Goal: Obtain resource: Download file/media

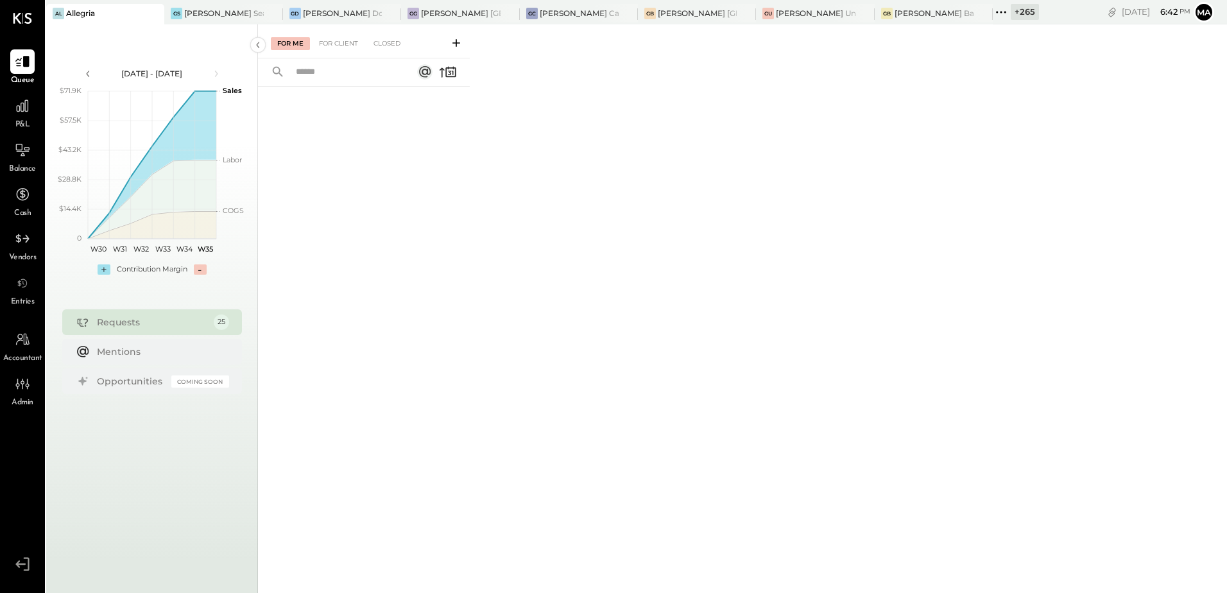
click at [151, 13] on icon at bounding box center [153, 13] width 16 height 15
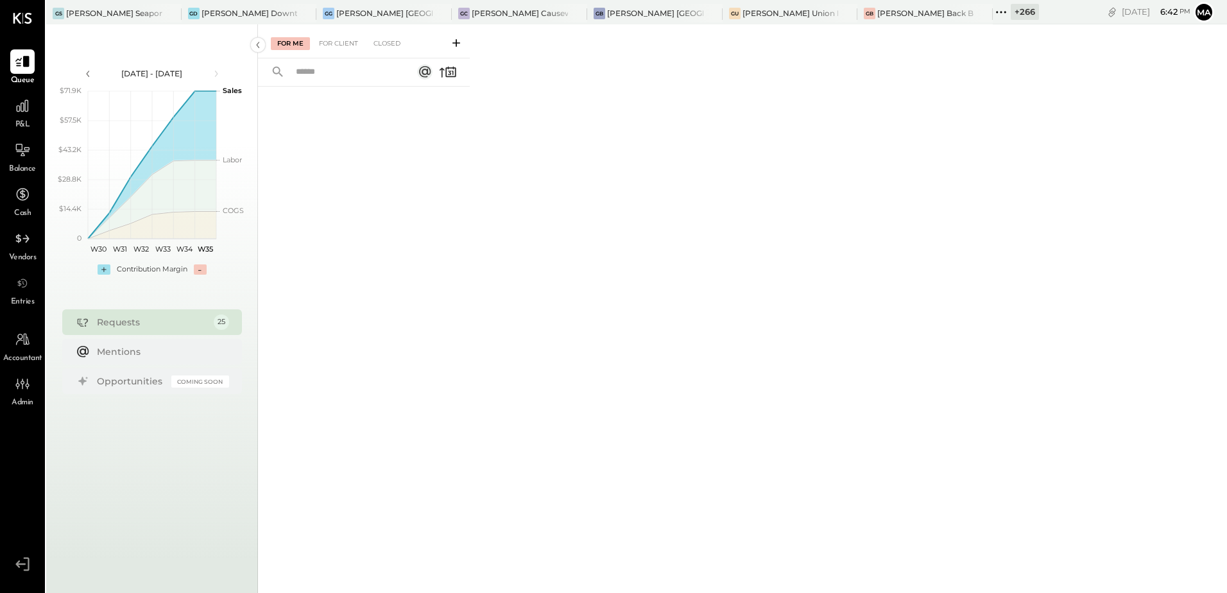
click at [1011, 14] on div "+ 266" at bounding box center [1025, 12] width 28 height 16
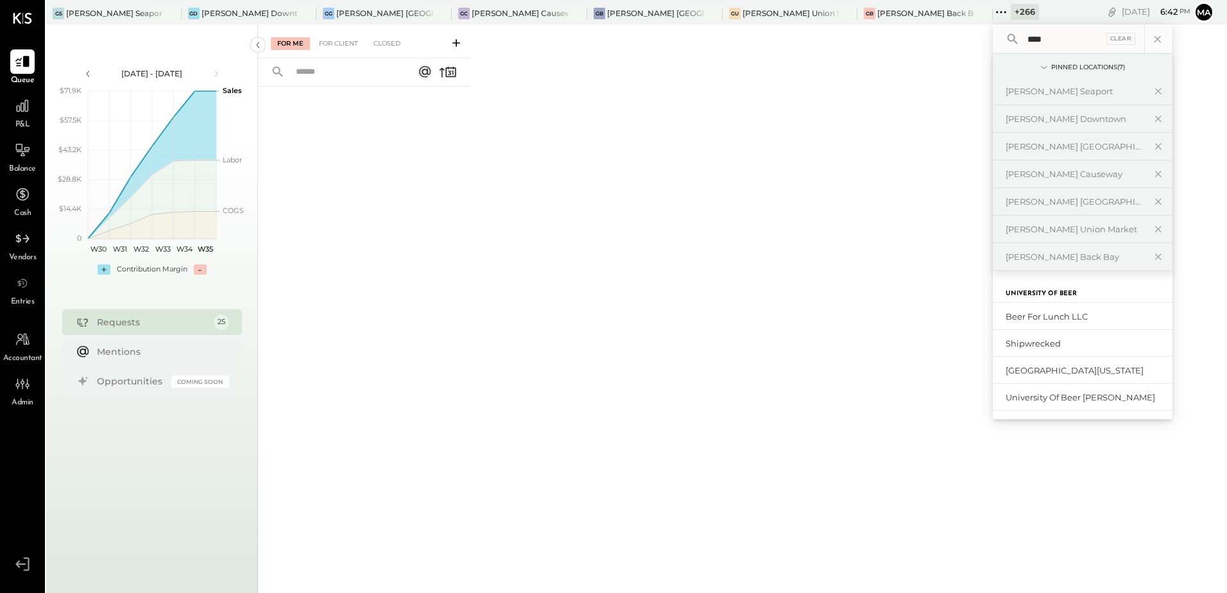
click at [1022, 45] on input "****" at bounding box center [1062, 39] width 81 height 23
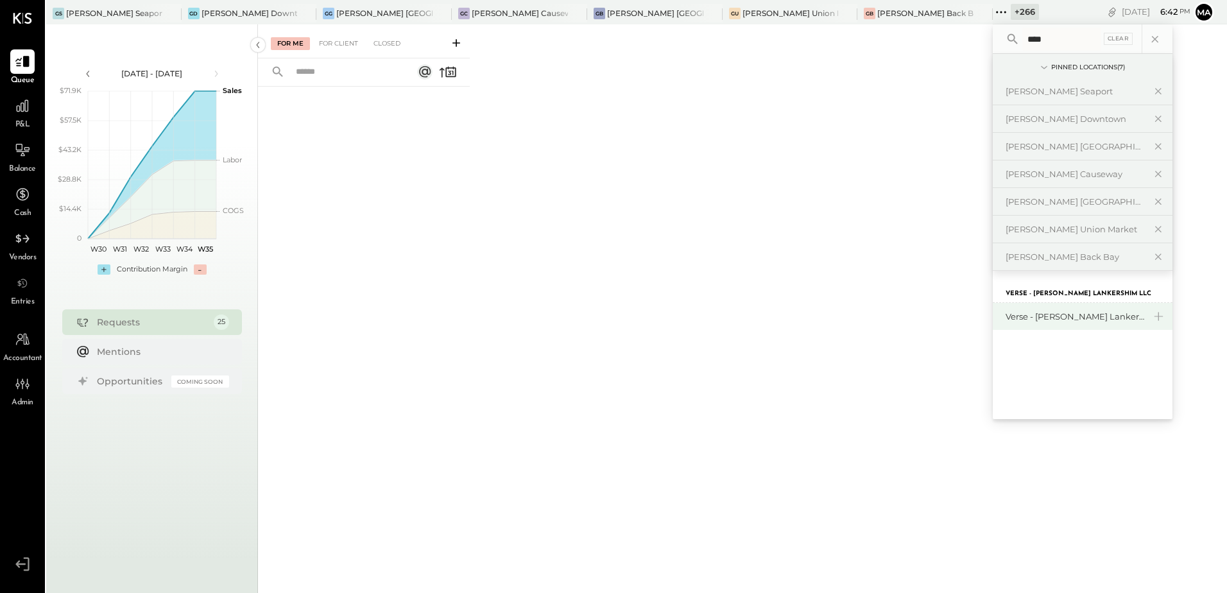
type input "****"
click at [1011, 314] on div "Verse - [PERSON_NAME] Lankershim LLC" at bounding box center [1075, 317] width 139 height 12
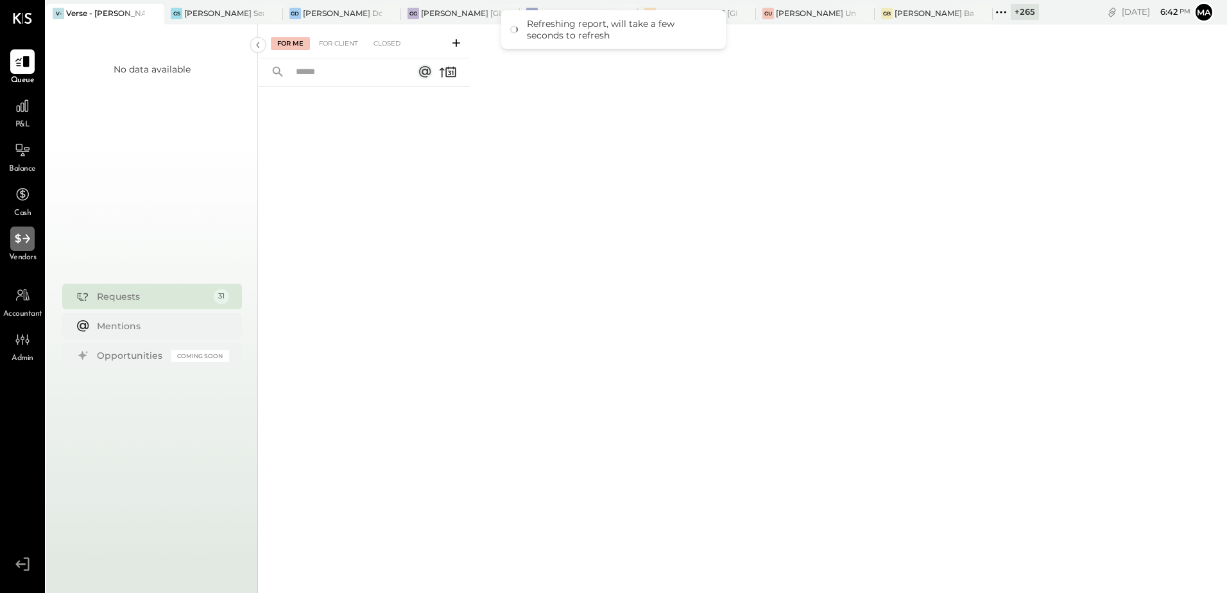
click at [28, 250] on div at bounding box center [22, 239] width 24 height 24
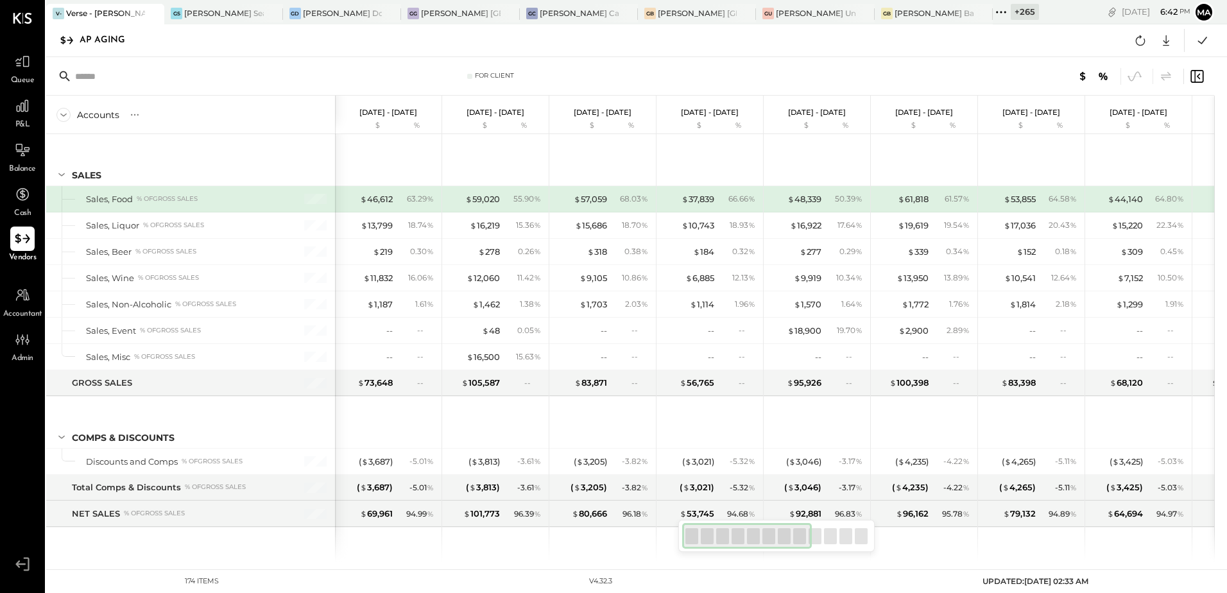
click at [22, 240] on icon at bounding box center [22, 238] width 17 height 17
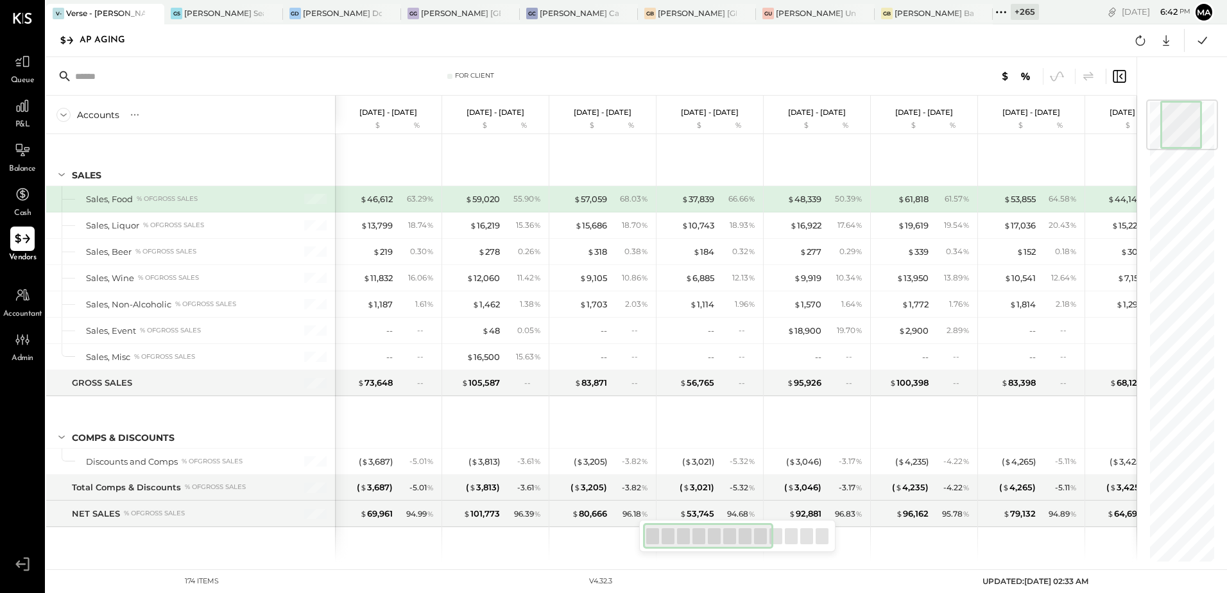
click at [23, 242] on icon at bounding box center [22, 238] width 17 height 17
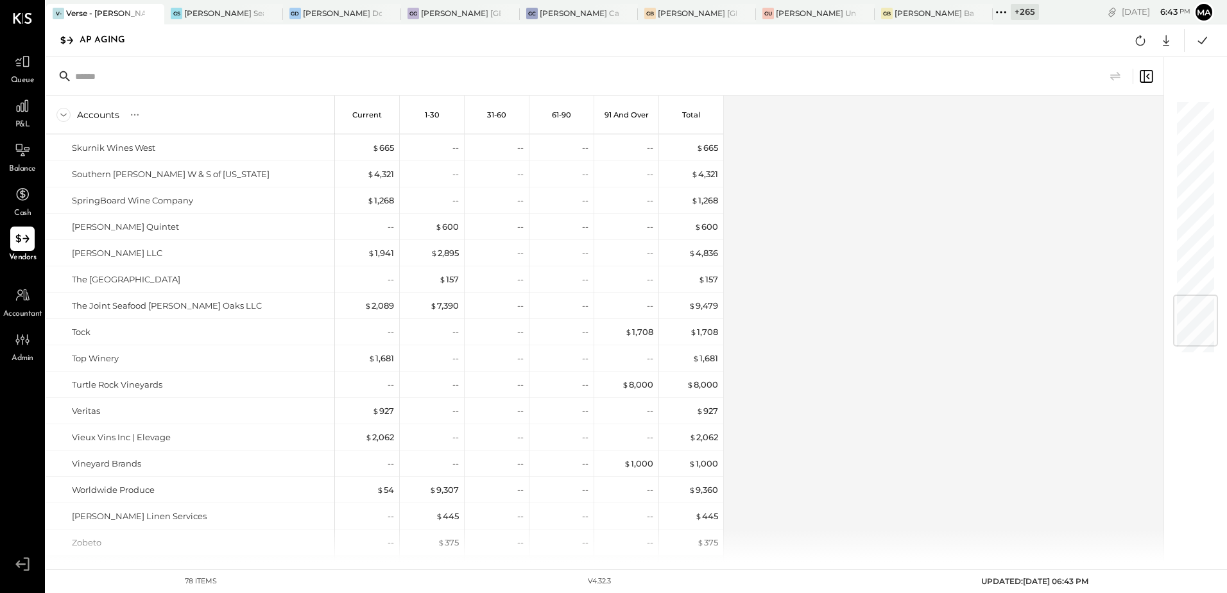
scroll to position [1656, 0]
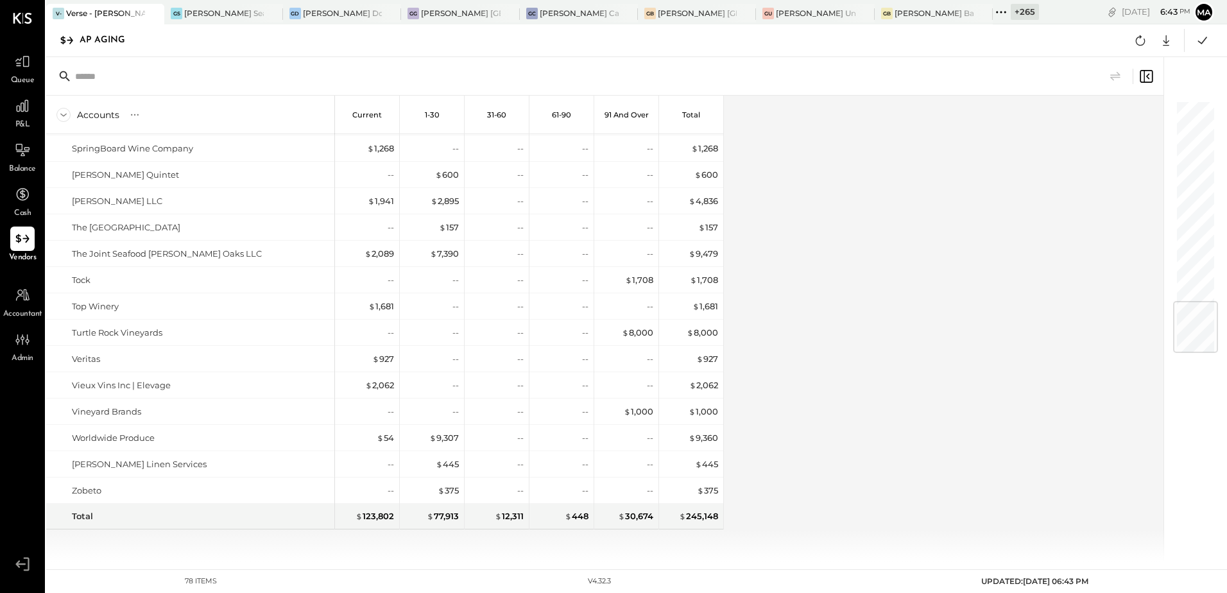
click at [938, 287] on div "Accounts S % GL Current 1-30 31-60 61-90 91 and Over Total 626 Hospitality Grou…" at bounding box center [605, 329] width 1119 height 466
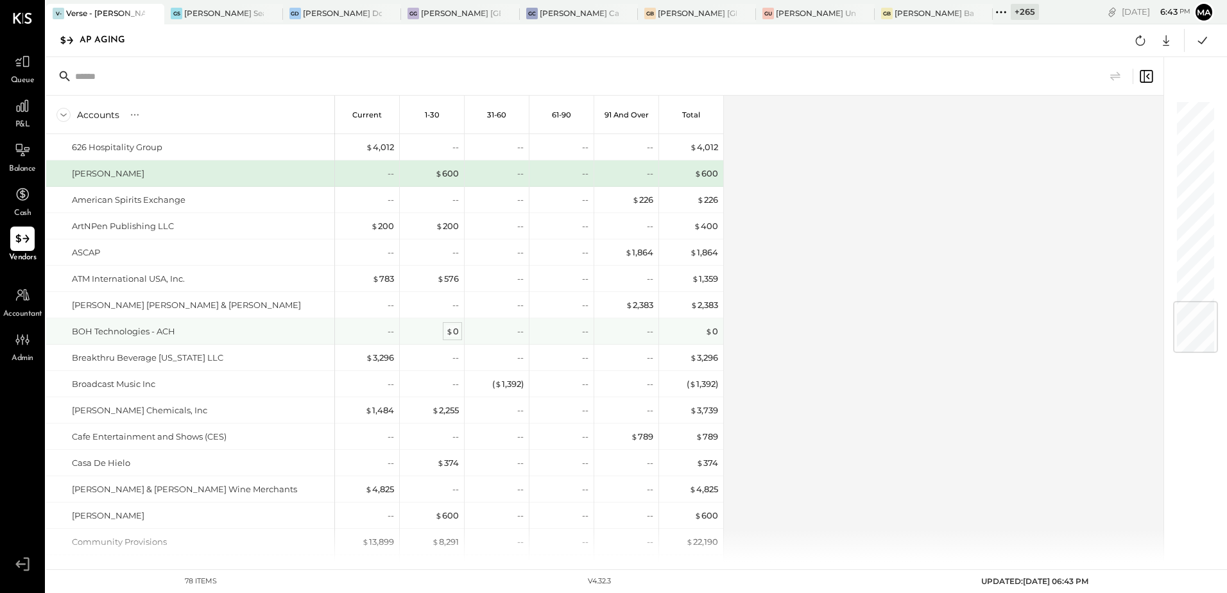
click at [456, 332] on div "$ 0" at bounding box center [452, 331] width 13 height 12
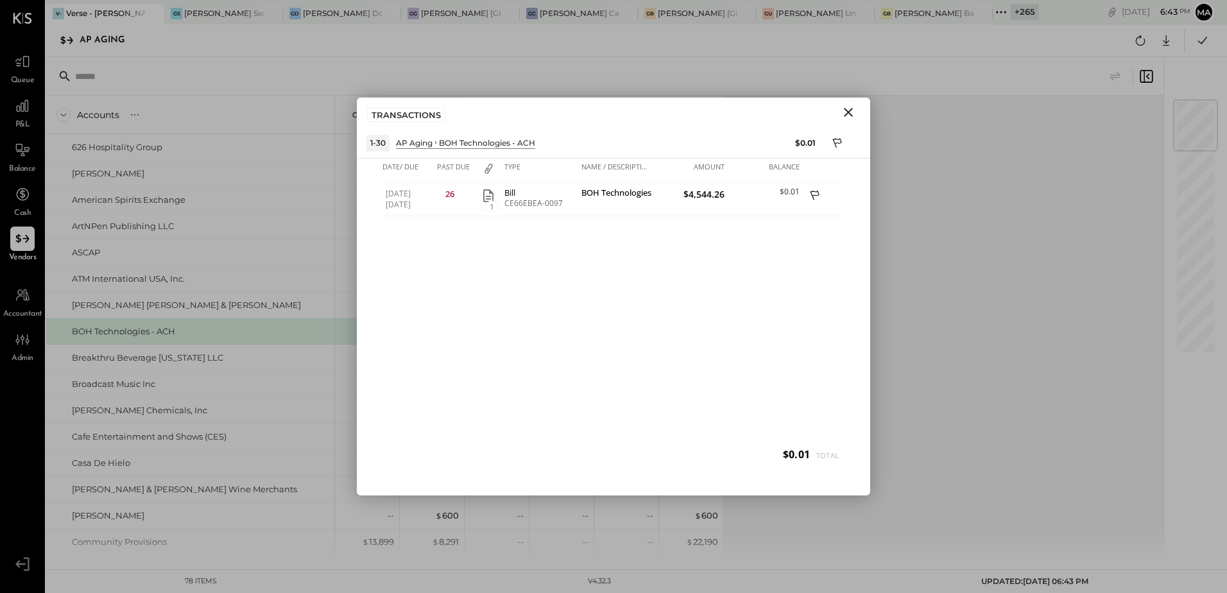
click at [850, 113] on icon "Close" at bounding box center [848, 112] width 9 height 9
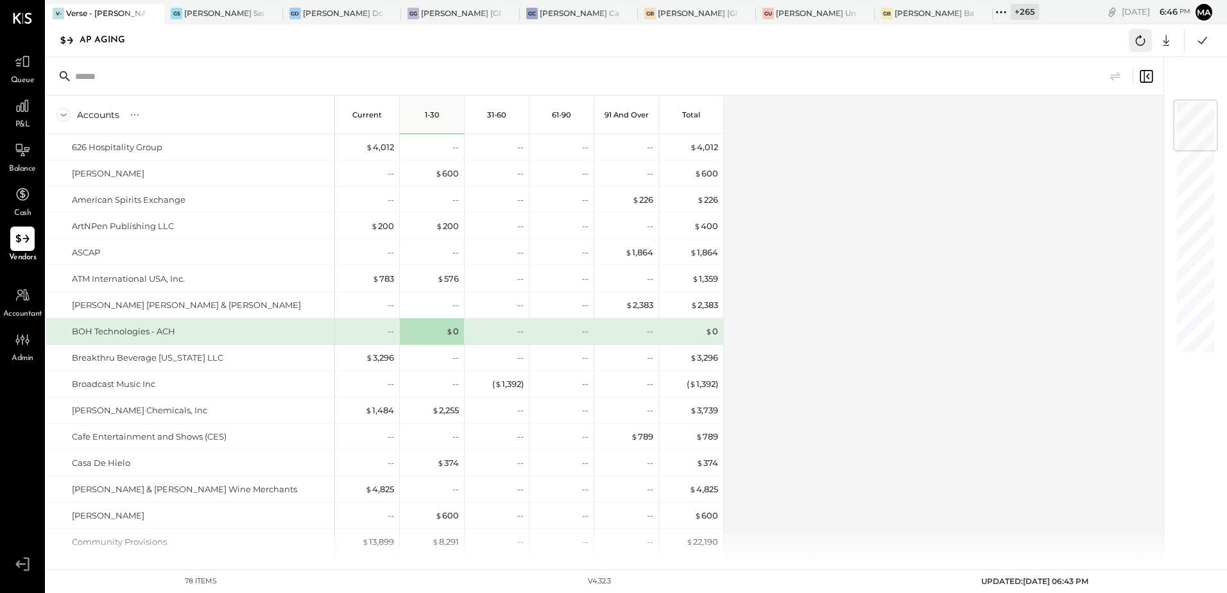
click at [1141, 39] on icon at bounding box center [1140, 40] width 17 height 17
click at [1199, 42] on icon at bounding box center [1202, 40] width 9 height 7
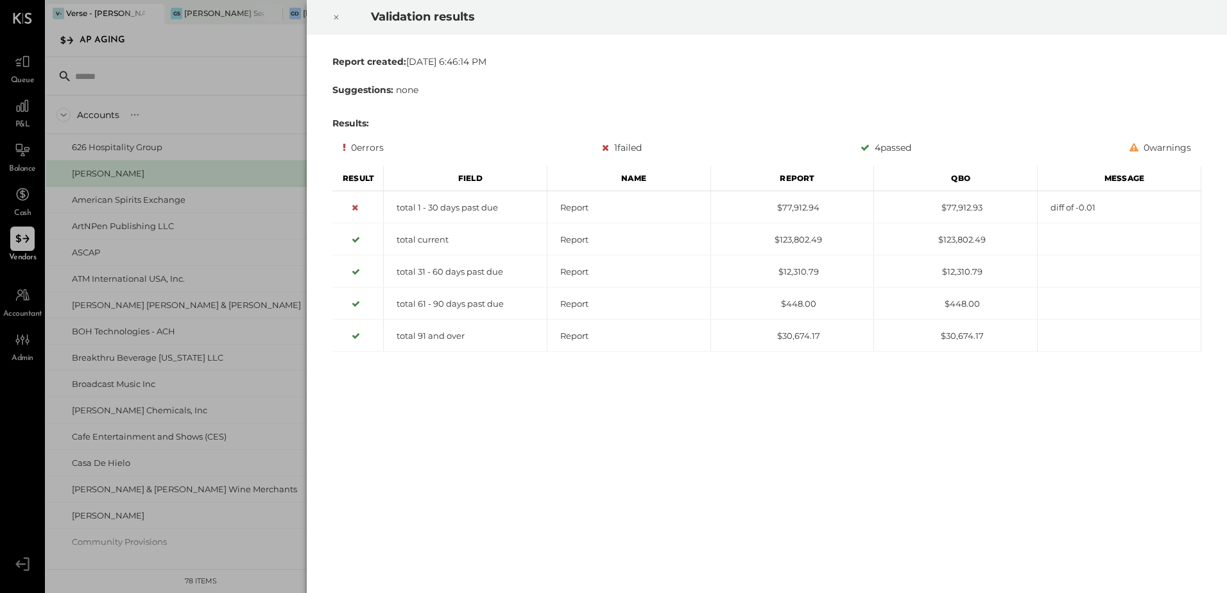
click at [339, 19] on icon at bounding box center [336, 17] width 8 height 15
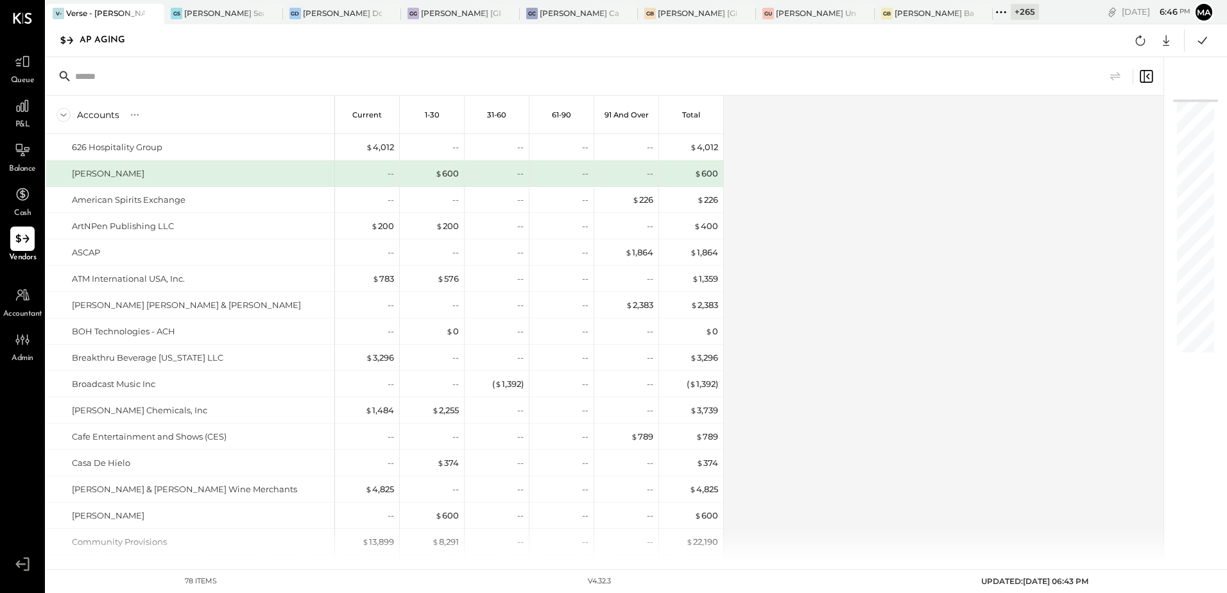
click at [880, 272] on div "Accounts S % GL Current 1-30 31-60 61-90 91 and Over Total 626 Hospitality Grou…" at bounding box center [605, 329] width 1119 height 466
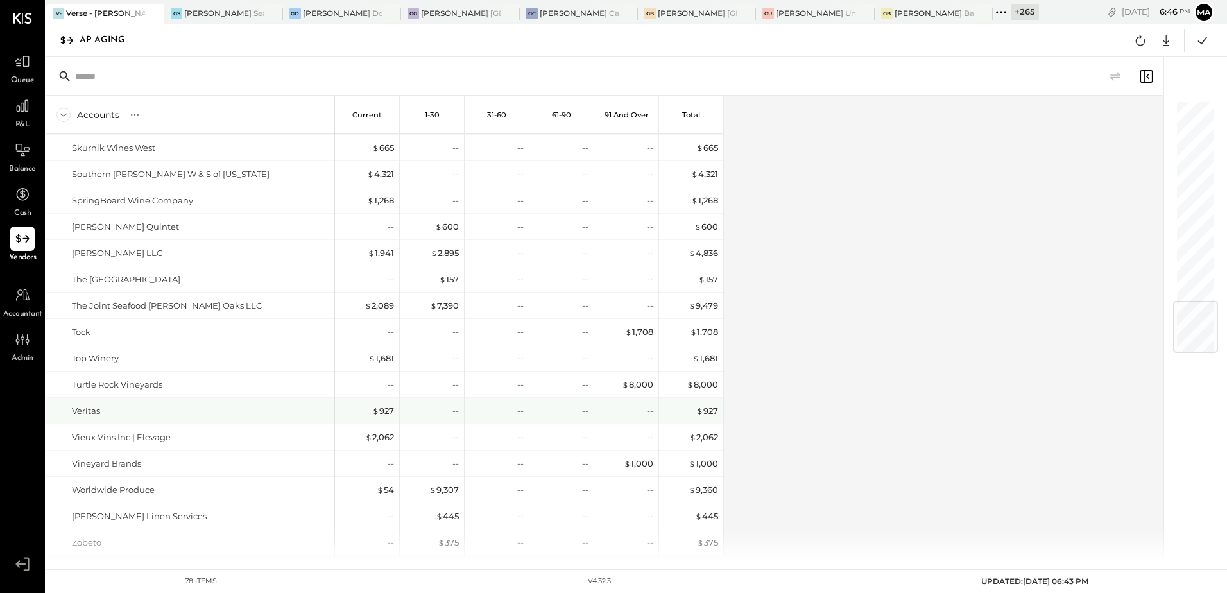
scroll to position [1656, 0]
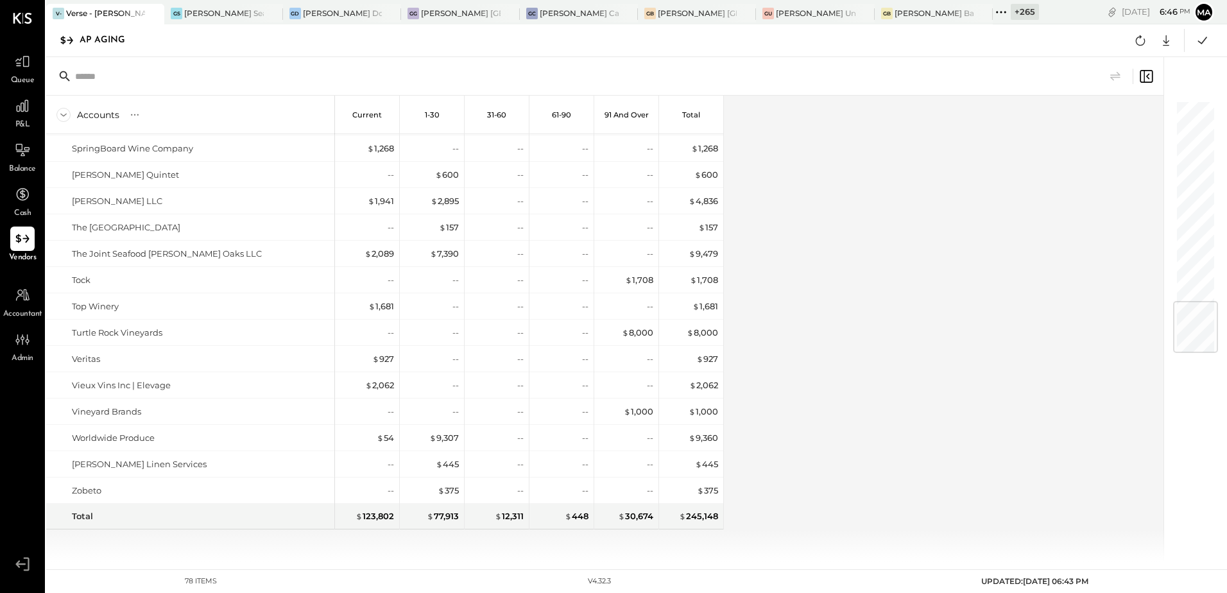
drag, startPoint x: 1011, startPoint y: 390, endPoint x: 954, endPoint y: 73, distance: 322.2
click at [1010, 388] on div "Accounts S % GL Current 1-30 31-60 61-90 91 and Over Total 626 Hospitality Grou…" at bounding box center [605, 329] width 1119 height 466
click at [898, 453] on div "Accounts S % GL Current 1-30 31-60 61-90 91 and Over Total 626 Hospitality Grou…" at bounding box center [605, 329] width 1119 height 466
click at [888, 298] on div "Accounts S % GL Current 1-30 31-60 61-90 91 and Over Total 626 Hospitality Grou…" at bounding box center [605, 329] width 1119 height 466
click at [1142, 38] on icon at bounding box center [1140, 40] width 17 height 17
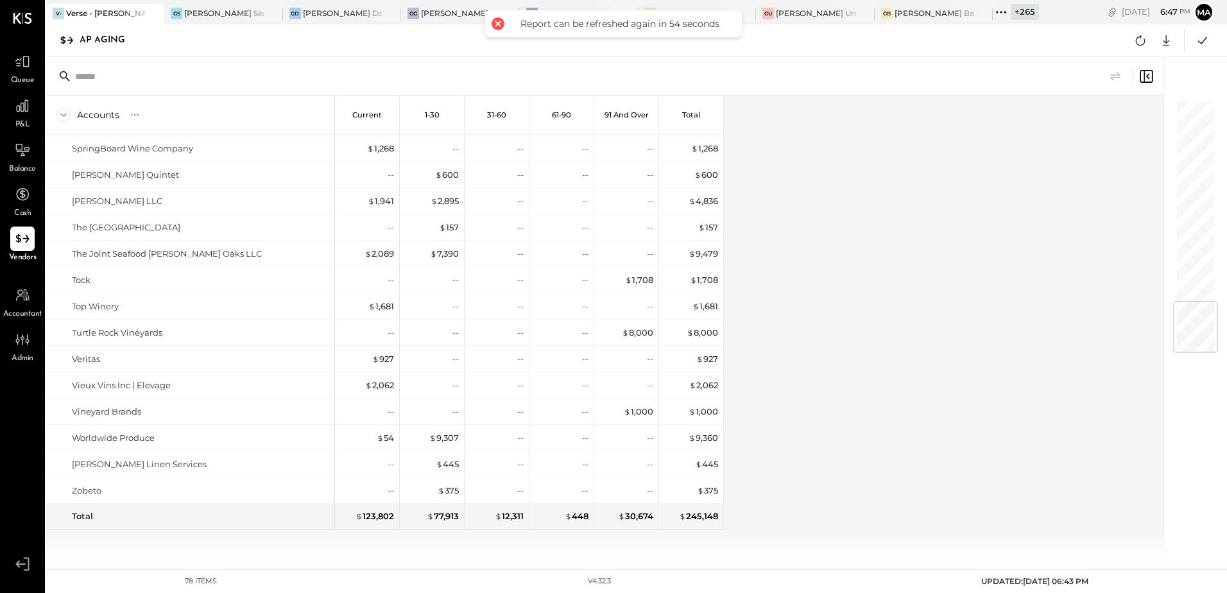
click at [1029, 285] on div "Accounts S % GL Current 1-30 31-60 61-90 91 and Over Total 626 Hospitality Grou…" at bounding box center [605, 329] width 1119 height 466
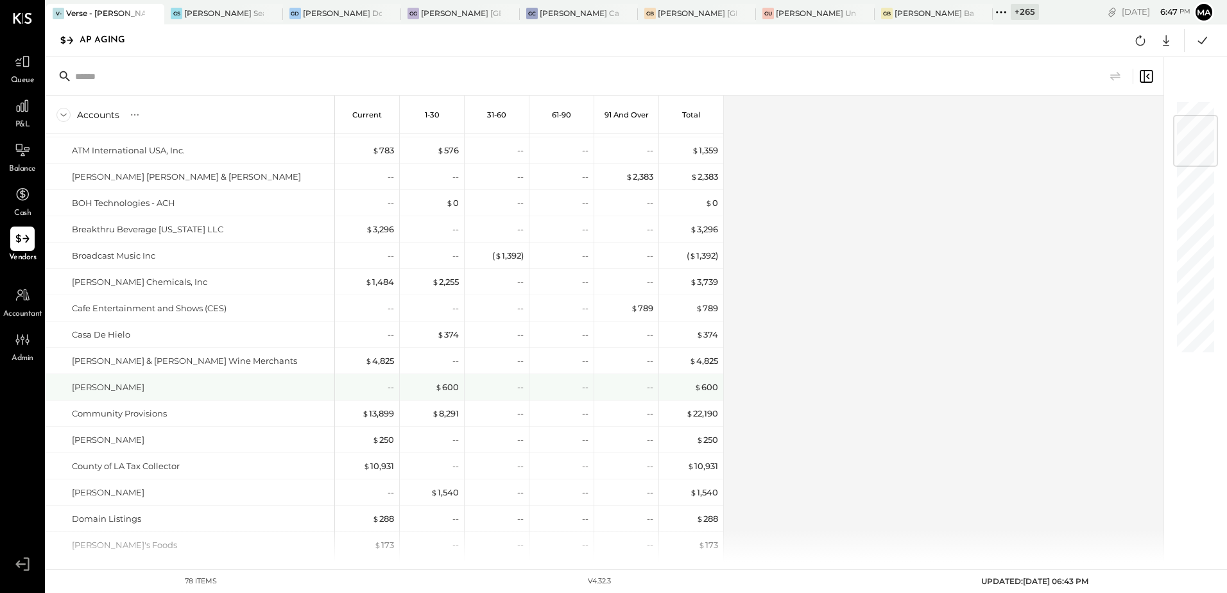
scroll to position [385, 0]
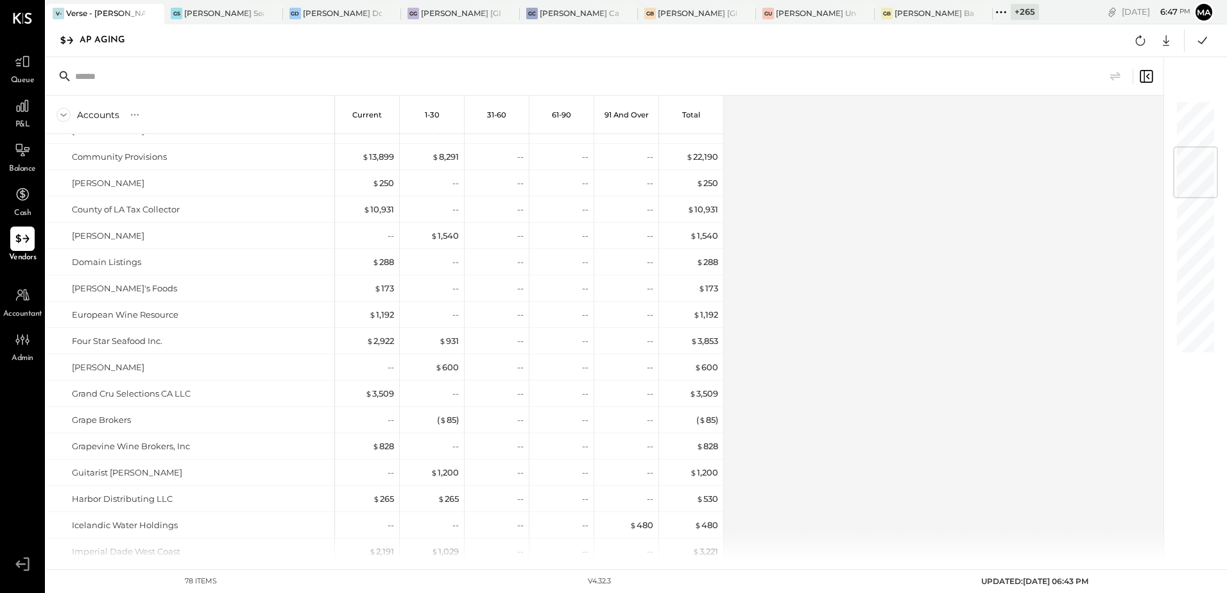
click at [941, 252] on div "Accounts S % GL Current 1-30 31-60 61-90 91 and Over Total 626 Hospitality Grou…" at bounding box center [605, 329] width 1119 height 466
click at [985, 269] on div "Accounts S % GL Current 1-30 31-60 61-90 91 and Over Total 626 Hospitality Grou…" at bounding box center [605, 329] width 1119 height 466
click at [993, 274] on div "Accounts S % GL Current 1-30 31-60 61-90 91 and Over Total 626 Hospitality Grou…" at bounding box center [605, 329] width 1119 height 466
click at [1142, 46] on icon at bounding box center [1140, 40] width 17 height 17
click at [891, 351] on div "Accounts S % GL Current 1-30 31-60 61-90 91 and Over Total 626 Hospitality Grou…" at bounding box center [605, 329] width 1119 height 466
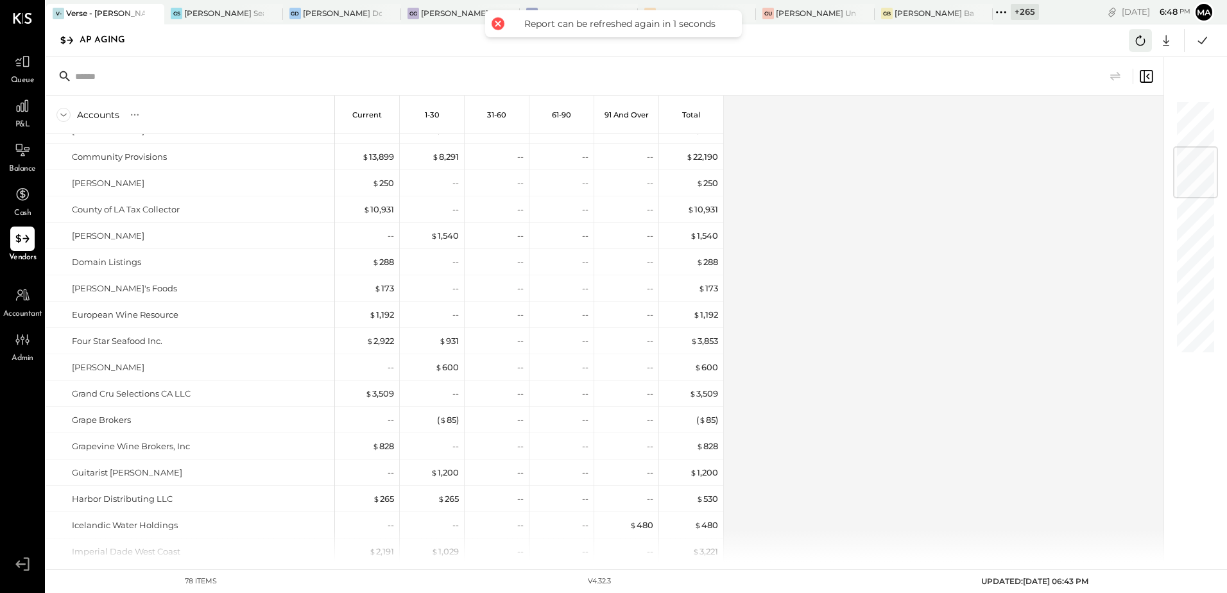
click at [1142, 44] on icon at bounding box center [1140, 40] width 17 height 17
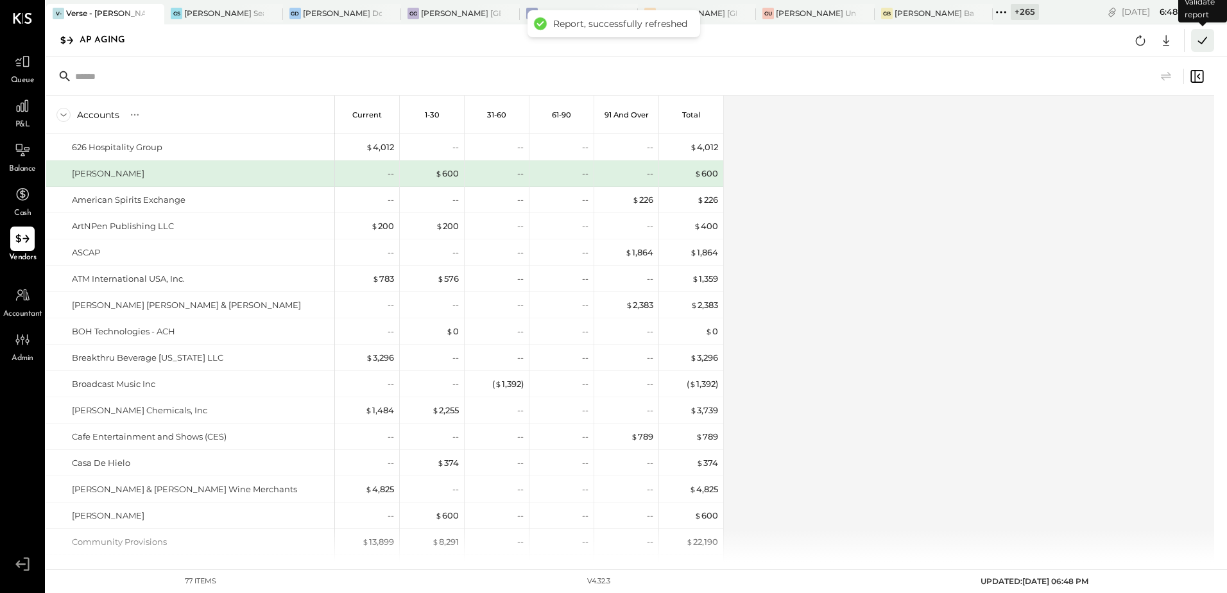
click at [1205, 39] on icon at bounding box center [1202, 40] width 9 height 7
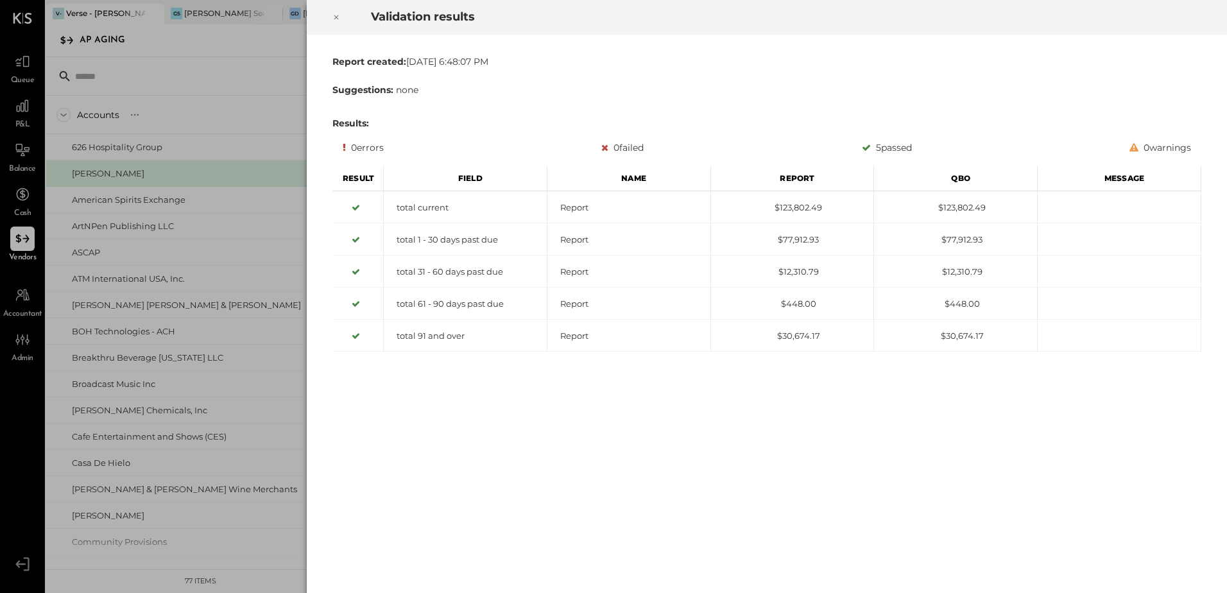
click at [335, 14] on icon at bounding box center [336, 17] width 8 height 15
click at [330, 18] on div at bounding box center [336, 17] width 28 height 36
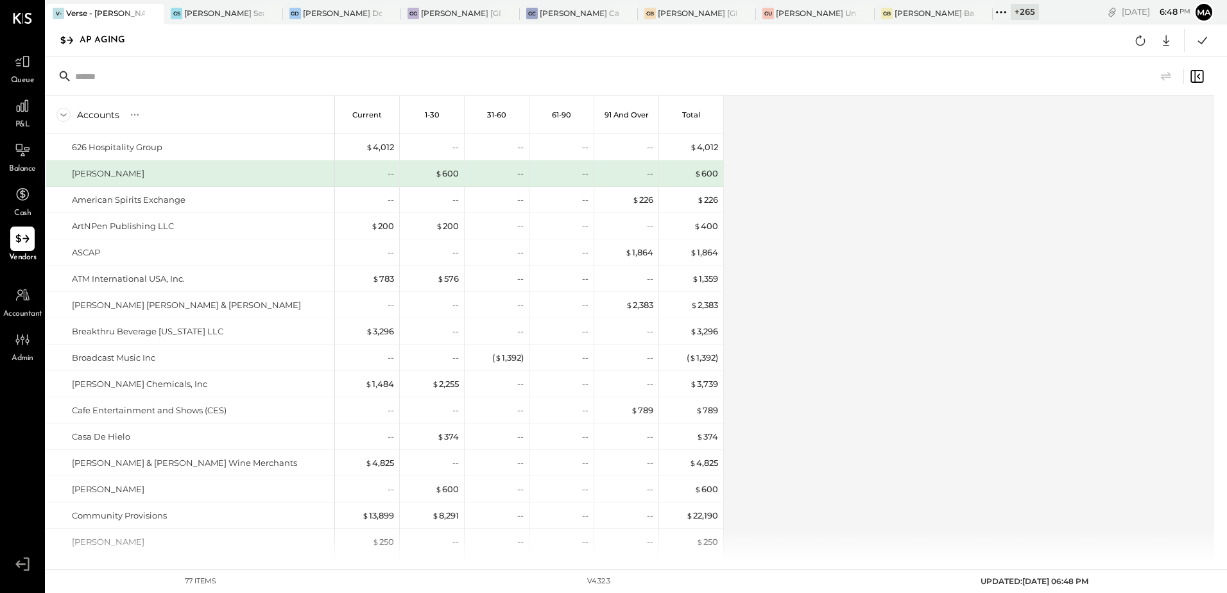
click at [972, 293] on div "Accounts S % GL Current 1-30 31-60 61-90 91 and Over Total 626 Hospitality Grou…" at bounding box center [631, 329] width 1170 height 466
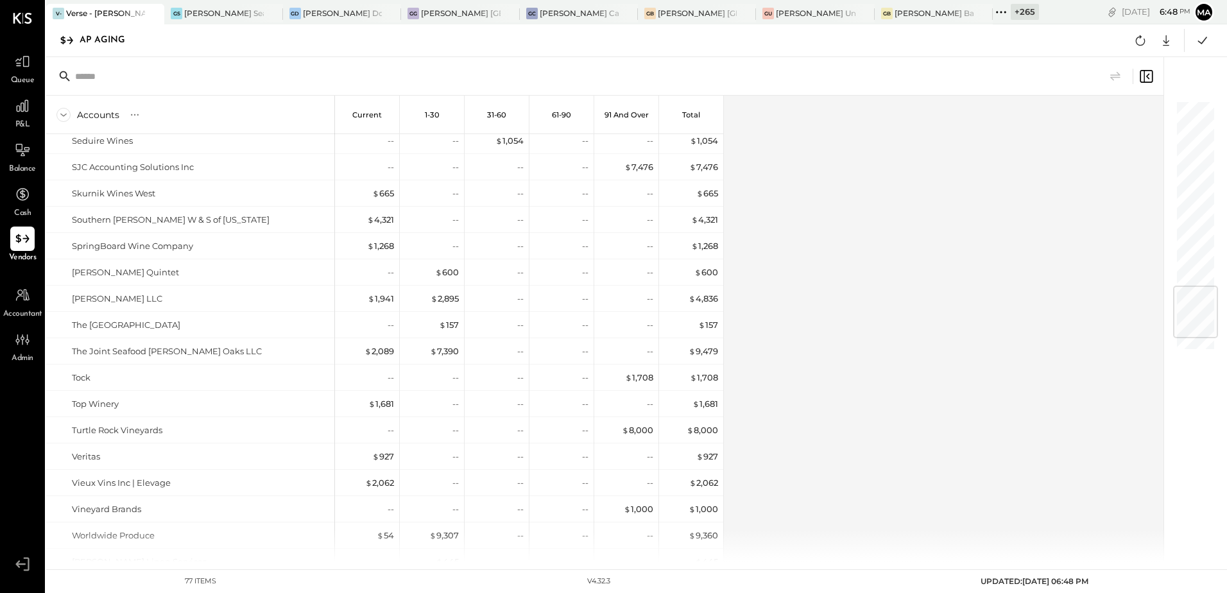
click at [1187, 338] on div at bounding box center [1195, 312] width 45 height 52
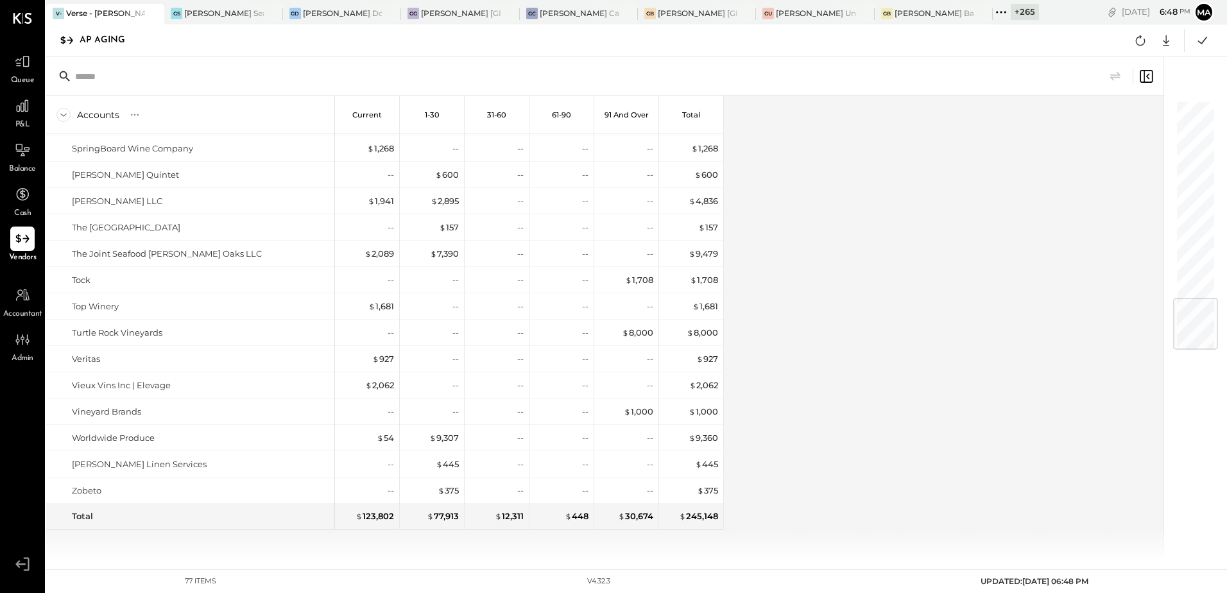
click at [838, 450] on div "Accounts S % GL Current 1-30 31-60 61-90 91 and Over Total 626 Hospitality Grou…" at bounding box center [605, 329] width 1119 height 466
click at [905, 349] on div "Accounts S % GL Current 1-30 31-60 61-90 91 and Over Total 626 Hospitality Grou…" at bounding box center [605, 329] width 1119 height 466
click at [893, 404] on div "Accounts S % GL Current 1-30 31-60 61-90 91 and Over Total 626 Hospitality Grou…" at bounding box center [605, 329] width 1119 height 466
click at [1168, 42] on icon at bounding box center [1166, 40] width 6 height 11
click at [1100, 65] on link "CSV" at bounding box center [1126, 61] width 103 height 27
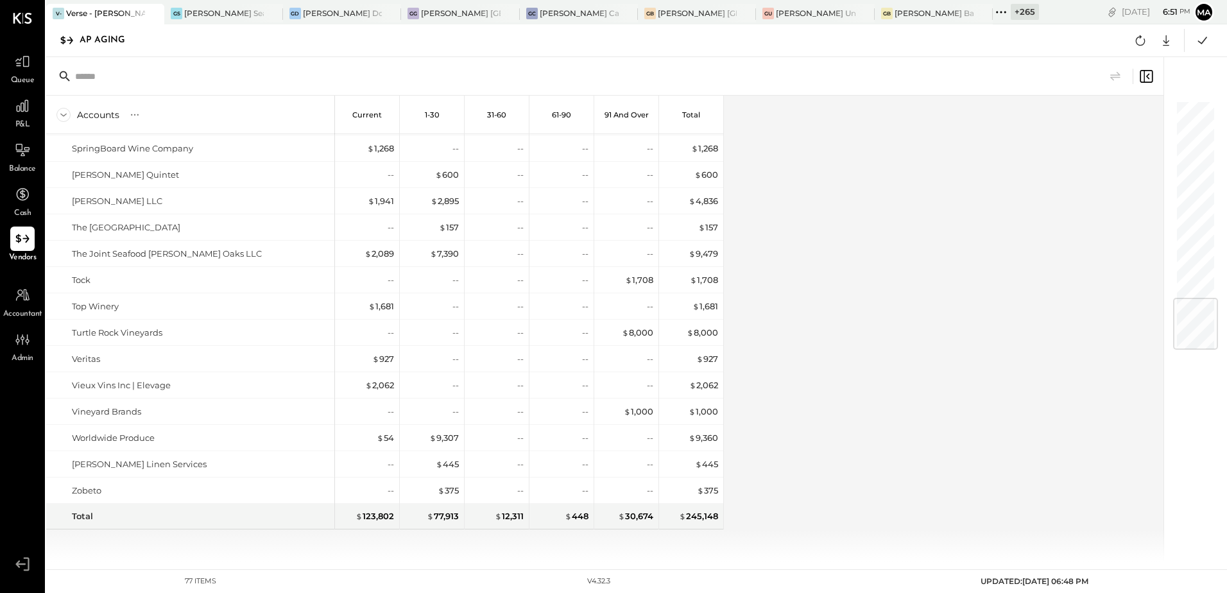
click at [823, 266] on div "Accounts S % GL Current 1-30 31-60 61-90 91 and Over Total 626 Hospitality Grou…" at bounding box center [605, 329] width 1119 height 466
click at [831, 326] on div "Accounts S % GL Current 1-30 31-60 61-90 91 and Over Total 626 Hospitality Grou…" at bounding box center [605, 329] width 1119 height 466
click at [995, 277] on div "Accounts S % GL Current 1-30 31-60 61-90 91 and Over Total 626 Hospitality Grou…" at bounding box center [605, 329] width 1119 height 466
click at [935, 253] on div "Accounts S % GL Current 1-30 31-60 61-90 91 and Over Total 626 Hospitality Grou…" at bounding box center [605, 329] width 1119 height 466
click at [1138, 47] on icon at bounding box center [1140, 40] width 17 height 17
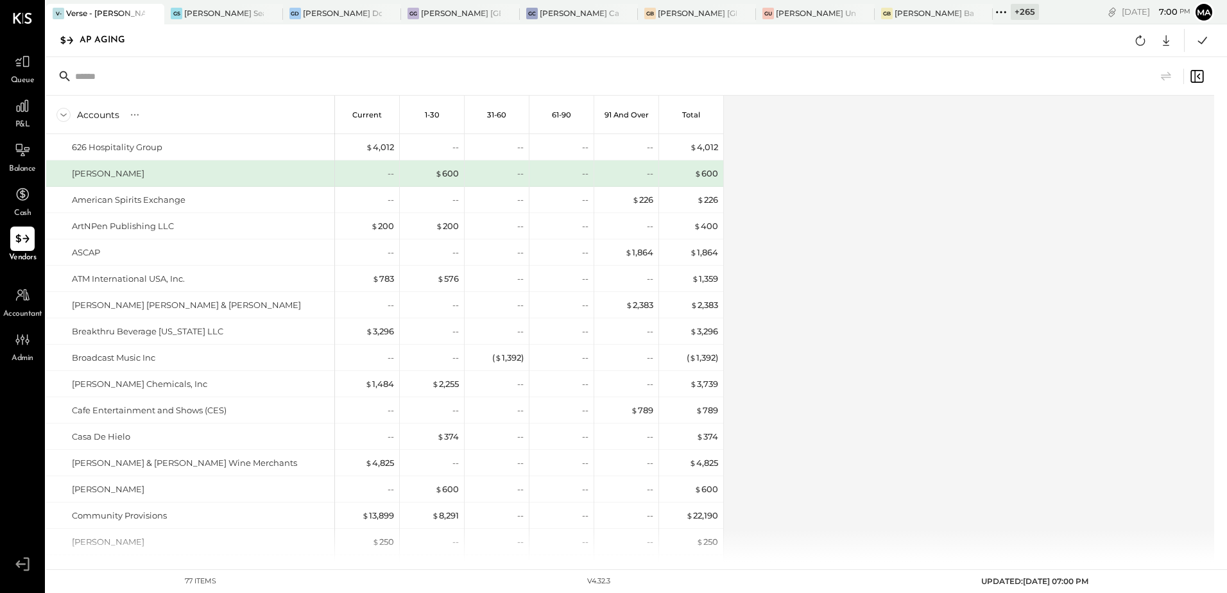
click at [857, 338] on div "Accounts S % GL Current 1-30 31-60 61-90 91 and Over Total 626 Hospitality Grou…" at bounding box center [631, 329] width 1170 height 466
click at [1207, 36] on icon at bounding box center [1202, 40] width 17 height 17
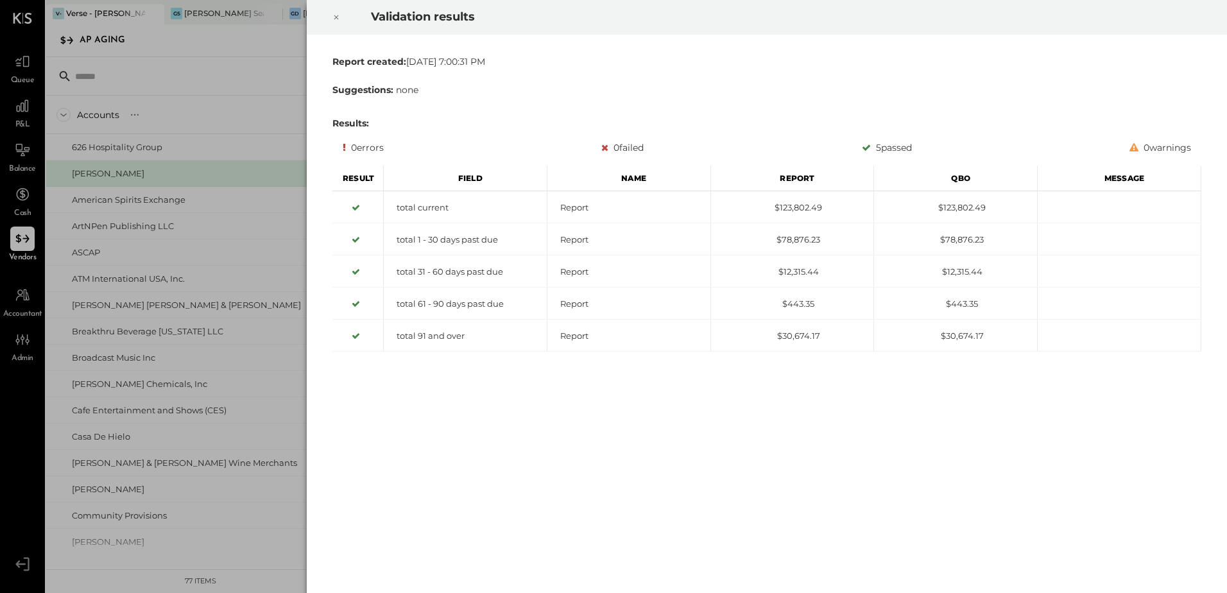
click at [333, 16] on icon at bounding box center [336, 17] width 8 height 15
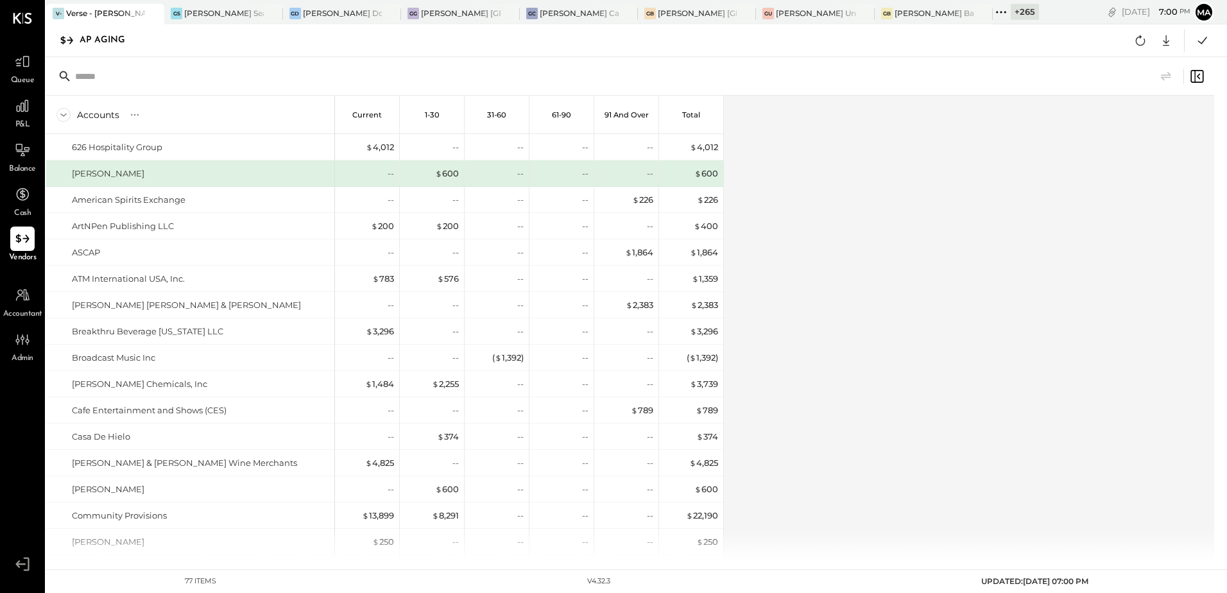
click at [956, 397] on div "Accounts S % GL Current 1-30 31-60 61-90 91 and Over Total 626 Hospitality Grou…" at bounding box center [631, 329] width 1170 height 466
click at [893, 364] on div "Accounts S % GL Current 1-30 31-60 61-90 91 and Over Total 626 Hospitality Grou…" at bounding box center [631, 329] width 1170 height 466
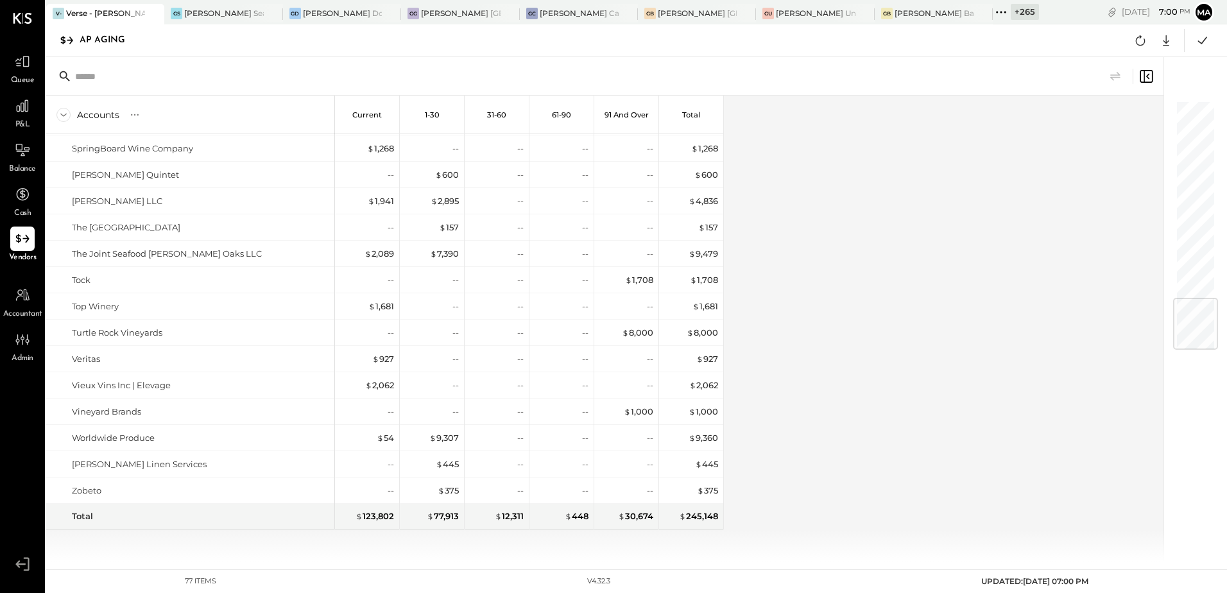
click at [994, 404] on div "Accounts S % GL Current 1-30 31-60 61-90 91 and Over Total 626 Hospitality Grou…" at bounding box center [605, 329] width 1119 height 466
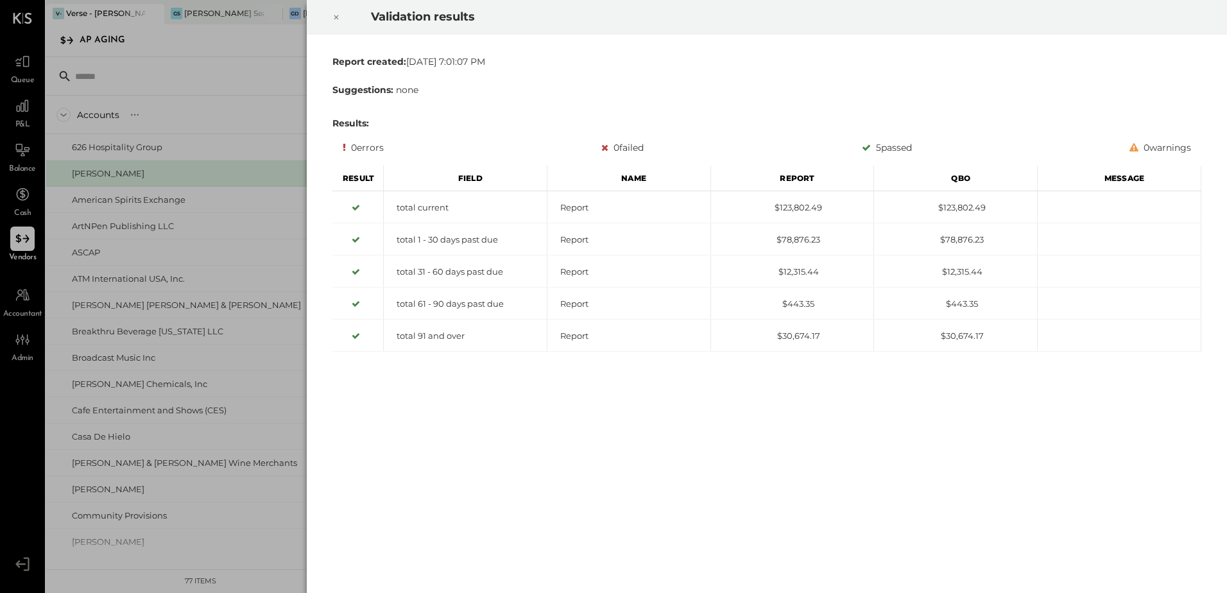
click at [332, 16] on icon at bounding box center [336, 17] width 8 height 15
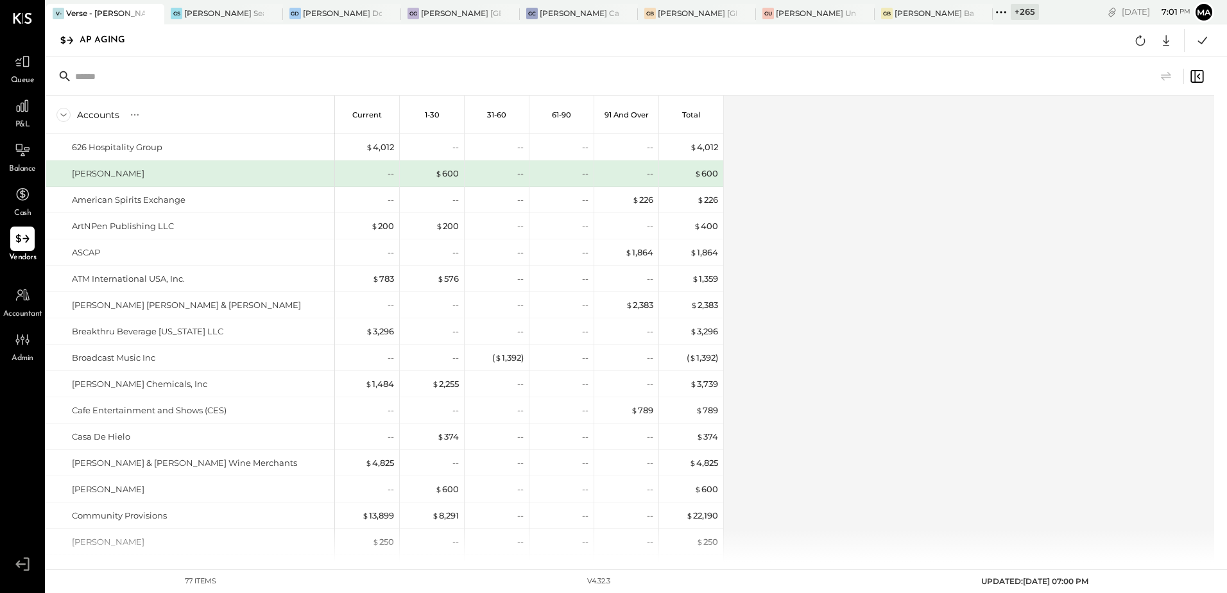
click at [928, 278] on div "Accounts S % GL Current 1-30 31-60 61-90 91 and Over Total 626 Hospitality Grou…" at bounding box center [631, 329] width 1170 height 466
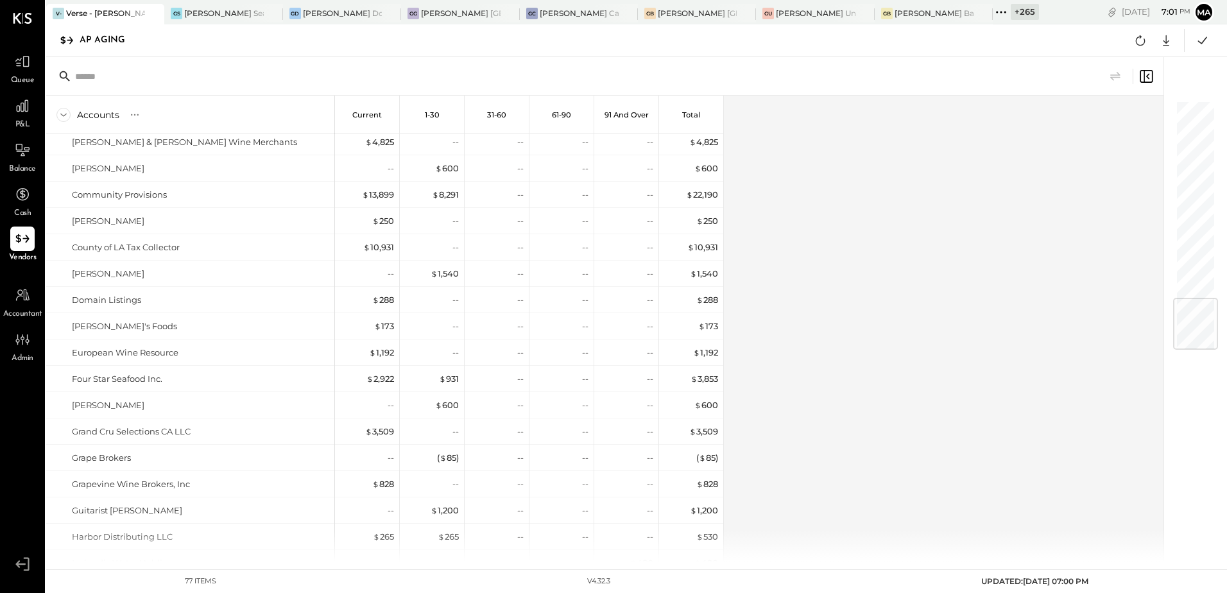
scroll to position [1630, 0]
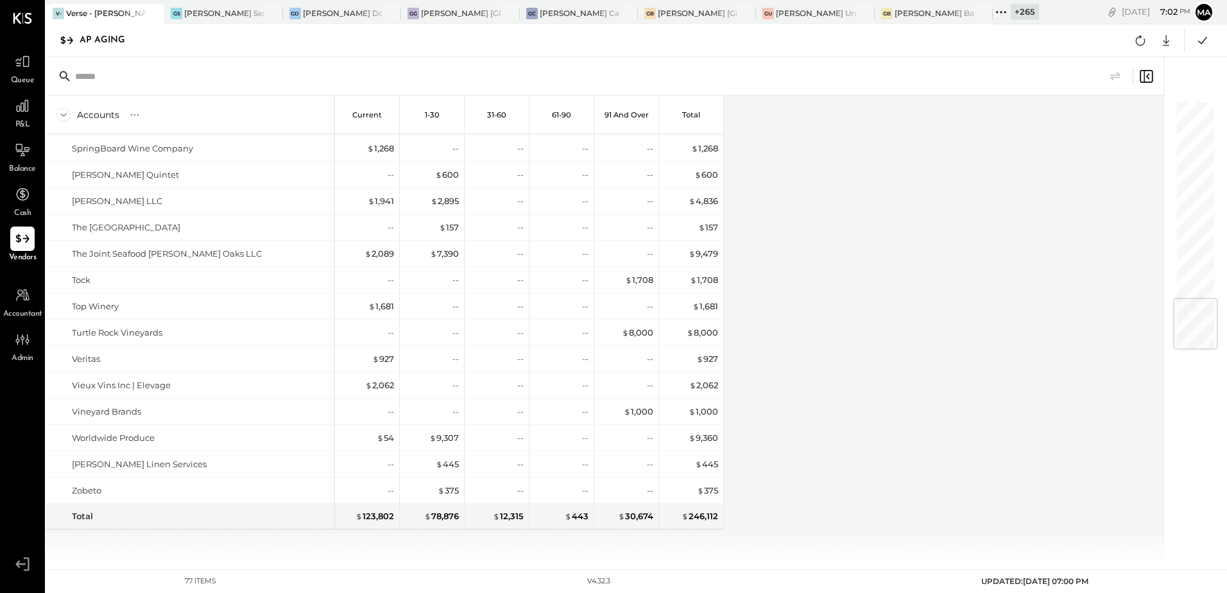
click at [948, 243] on div "Accounts S % GL Current 1-30 31-60 61-90 91 and Over Total 626 Hospitality Grou…" at bounding box center [605, 329] width 1119 height 466
click at [911, 333] on div "Accounts S % GL Current 1-30 31-60 61-90 91 and Over Total 626 Hospitality Grou…" at bounding box center [605, 329] width 1119 height 466
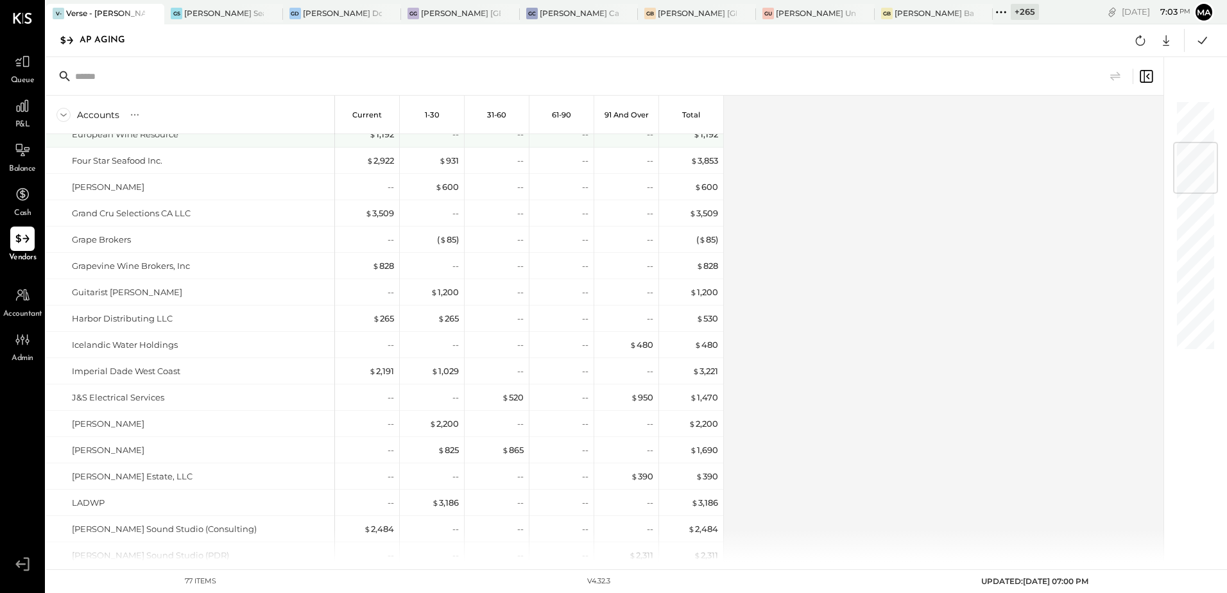
scroll to position [218, 0]
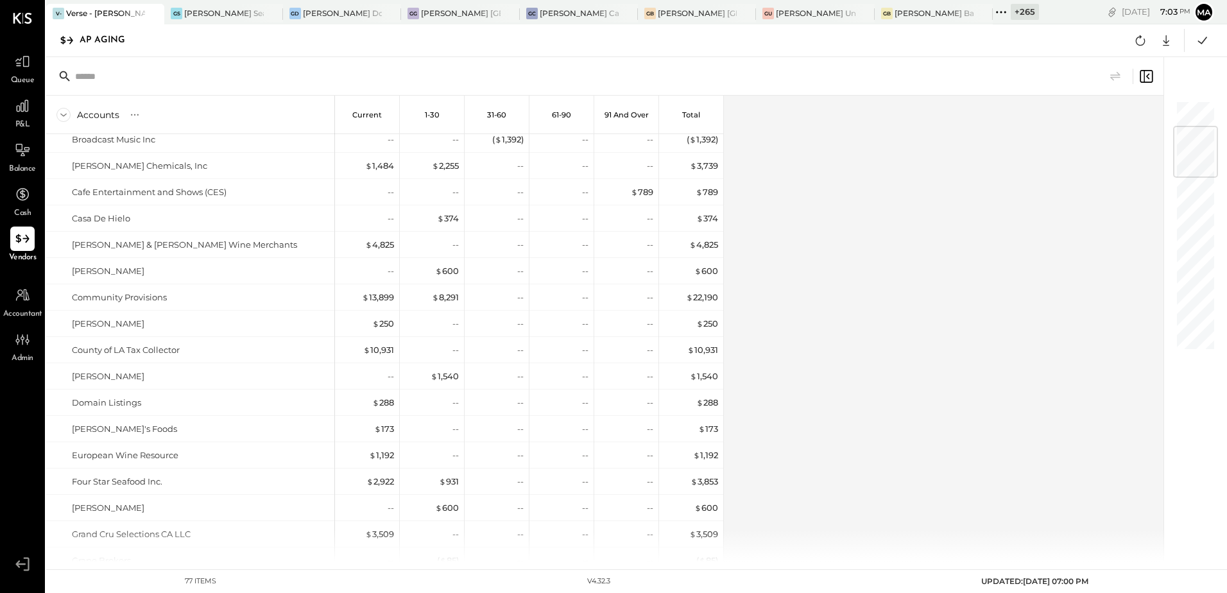
click at [916, 288] on div "Accounts S % GL Current 1-30 31-60 61-90 91 and Over Total 626 Hospitality Grou…" at bounding box center [605, 329] width 1119 height 466
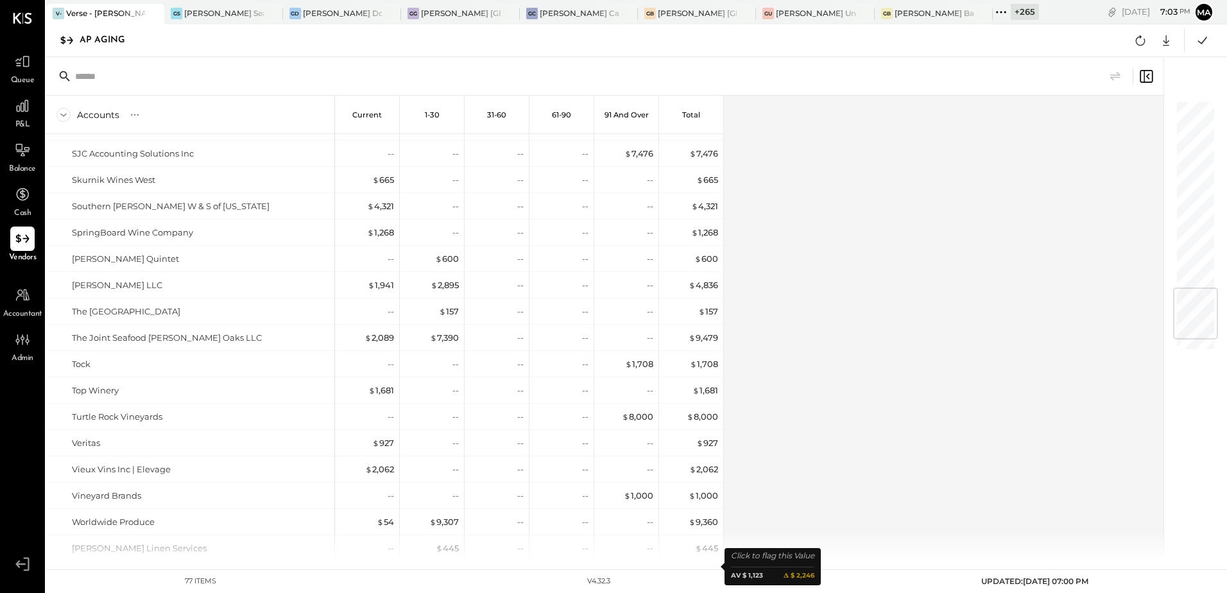
scroll to position [1630, 0]
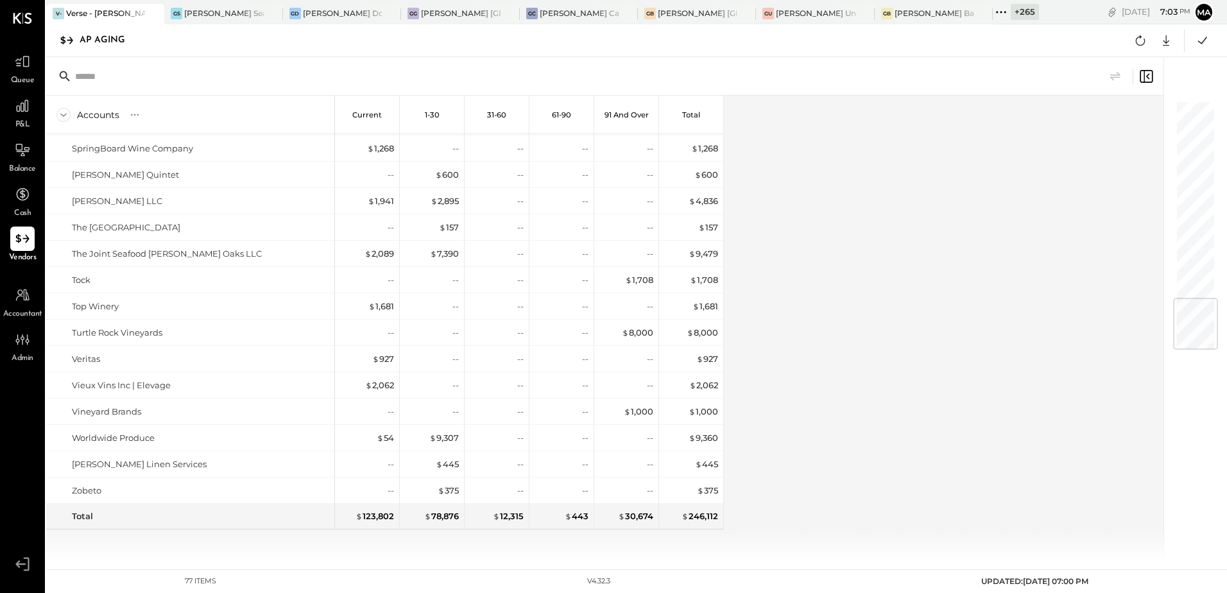
click at [911, 268] on div "Accounts S % GL Current 1-30 31-60 61-90 91 and Over Total 626 Hospitality Grou…" at bounding box center [605, 329] width 1119 height 466
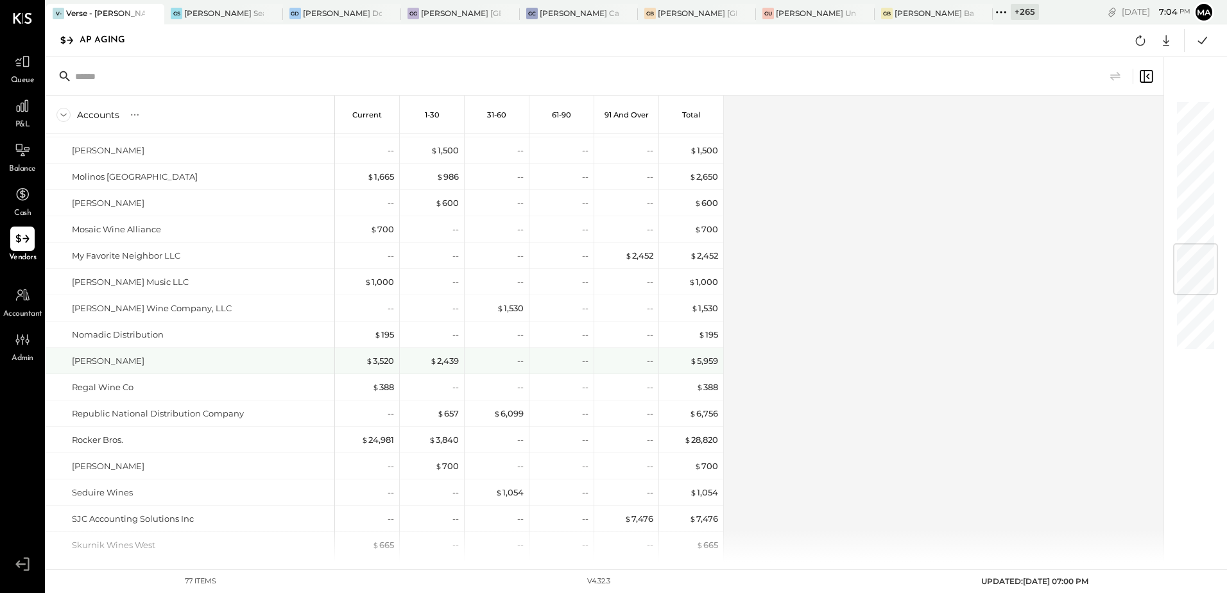
scroll to position [924, 0]
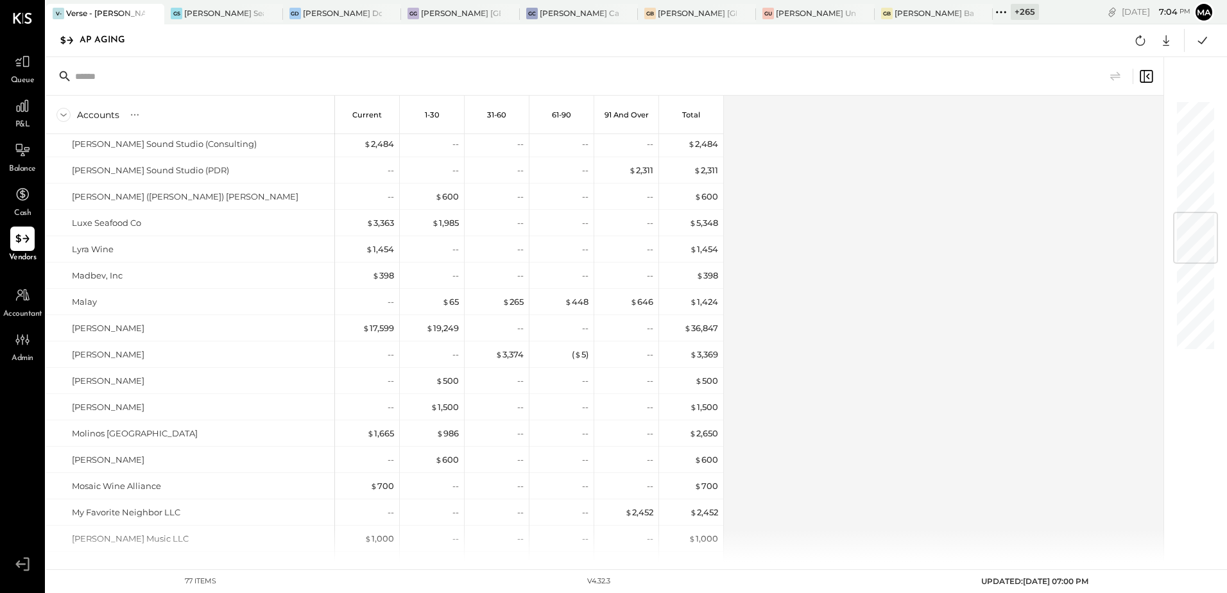
click at [875, 313] on div "Accounts S % GL Current 1-30 31-60 61-90 91 and Over Total 626 Hospitality Grou…" at bounding box center [605, 329] width 1119 height 466
click at [1010, 269] on div "Accounts S % GL Current 1-30 31-60 61-90 91 and Over Total 626 Hospitality Grou…" at bounding box center [605, 329] width 1119 height 466
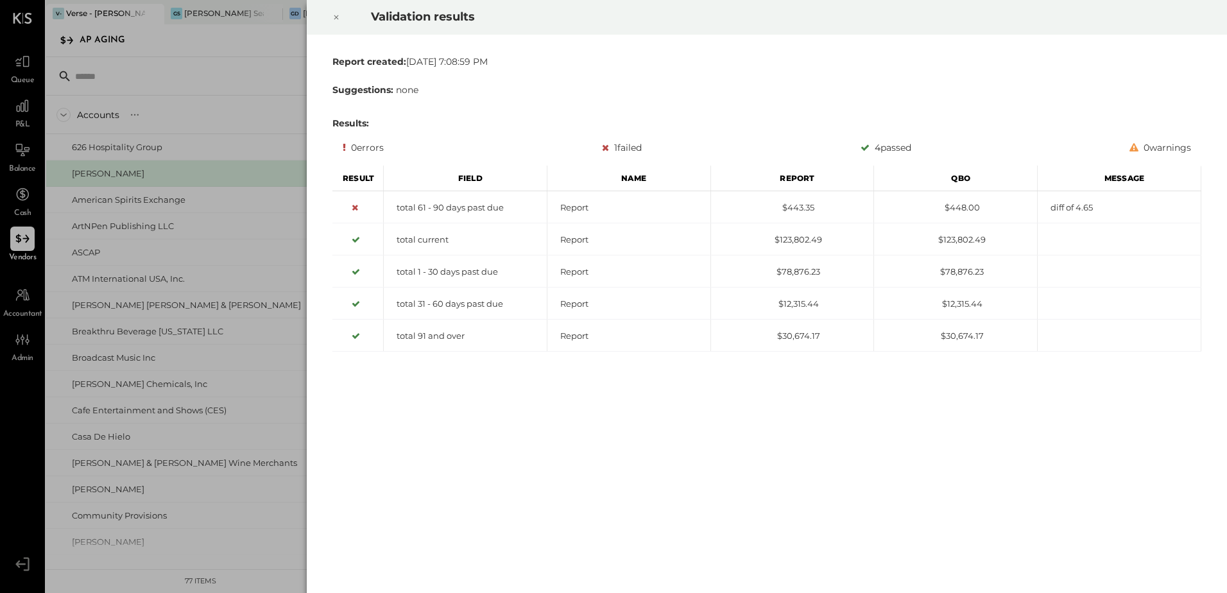
click at [631, 142] on div "1 failed" at bounding box center [622, 147] width 40 height 15
click at [336, 20] on icon at bounding box center [336, 17] width 8 height 15
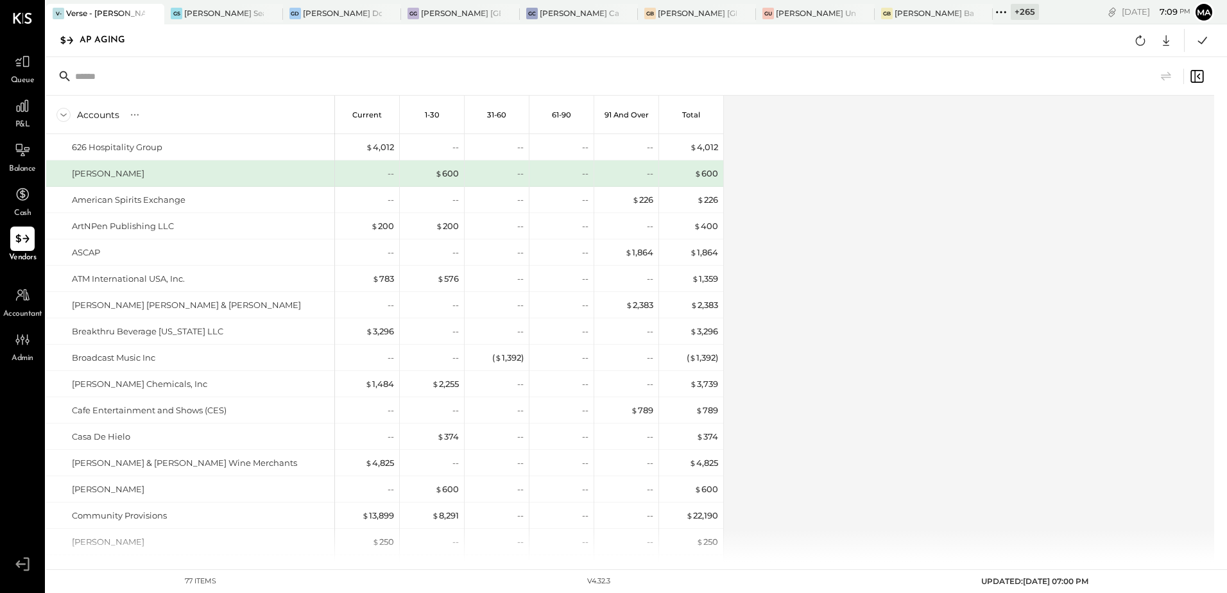
click at [954, 221] on div "Accounts S % GL Current 1-30 31-60 61-90 91 and Over Total 626 Hospitality Grou…" at bounding box center [631, 329] width 1170 height 466
click at [1206, 39] on icon at bounding box center [1202, 40] width 17 height 17
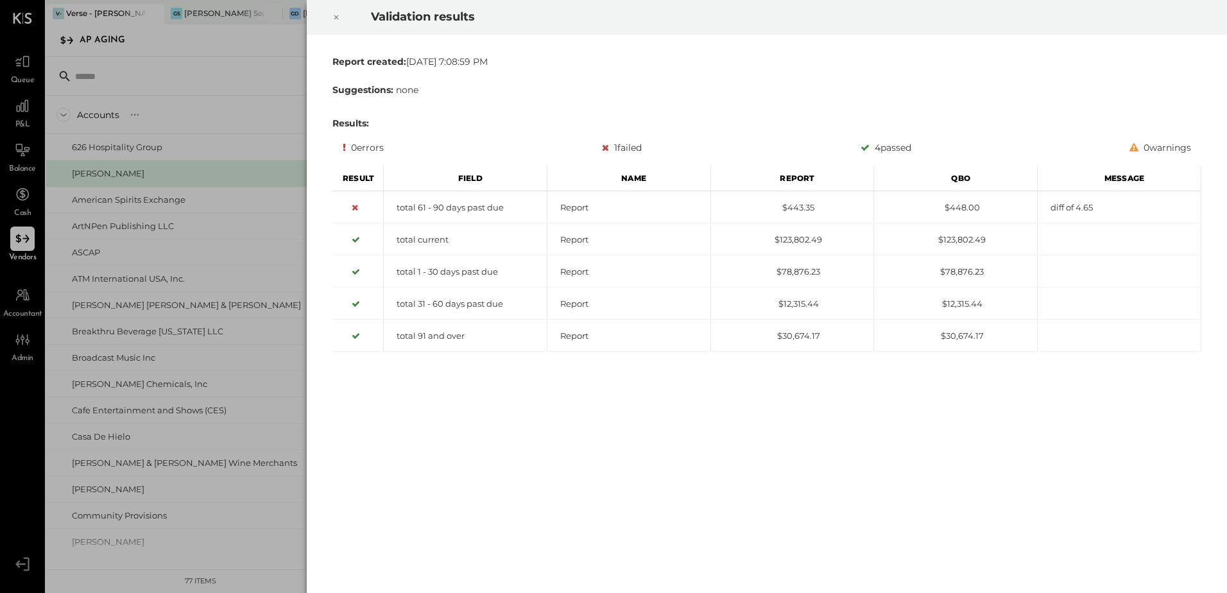
click at [336, 17] on icon at bounding box center [336, 17] width 4 height 4
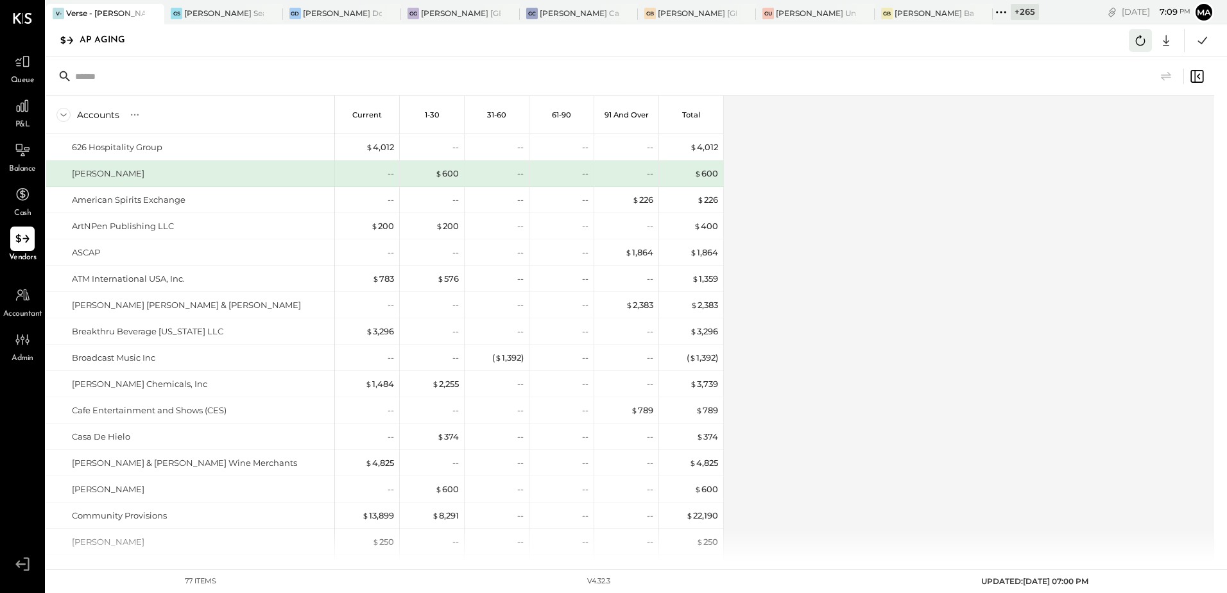
click at [1140, 40] on icon at bounding box center [1140, 40] width 17 height 17
click at [1208, 42] on icon at bounding box center [1202, 40] width 17 height 17
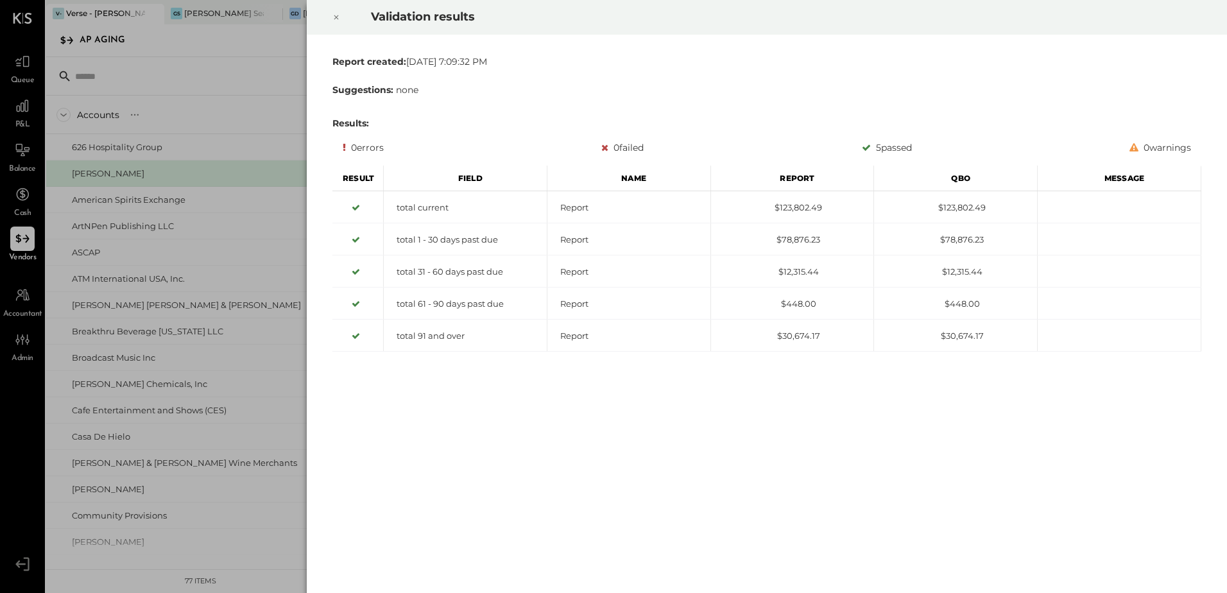
click at [338, 17] on icon at bounding box center [336, 17] width 8 height 15
click at [338, 20] on icon at bounding box center [336, 17] width 8 height 15
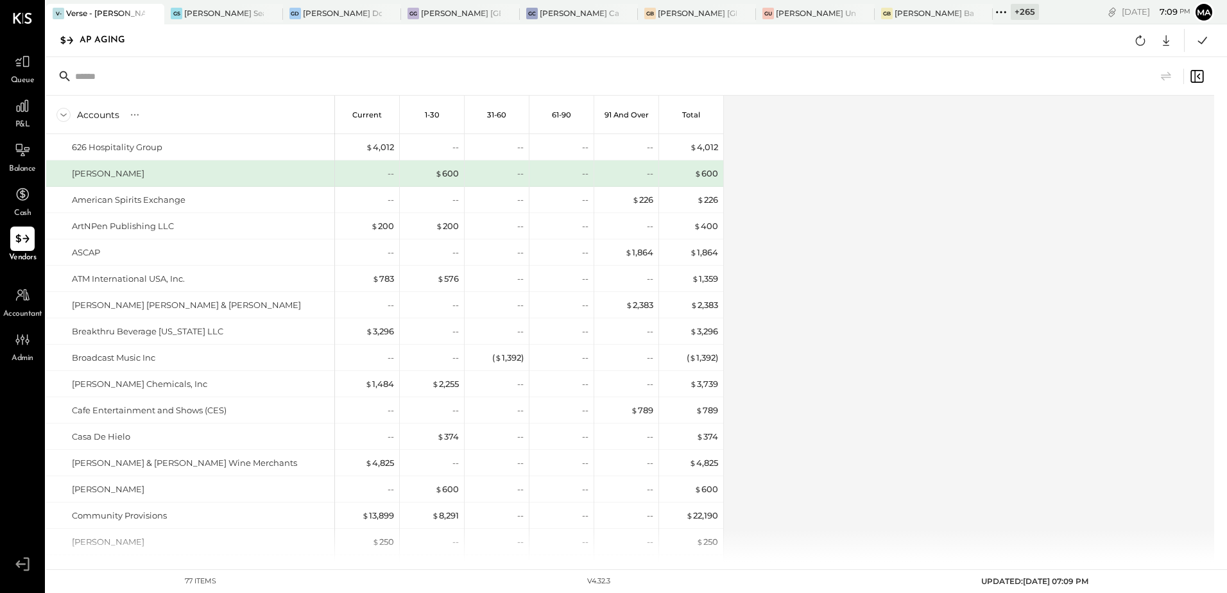
click at [871, 370] on div "Accounts S % GL Current 1-30 31-60 61-90 91 and Over Total 626 Hospitality Grou…" at bounding box center [631, 329] width 1170 height 466
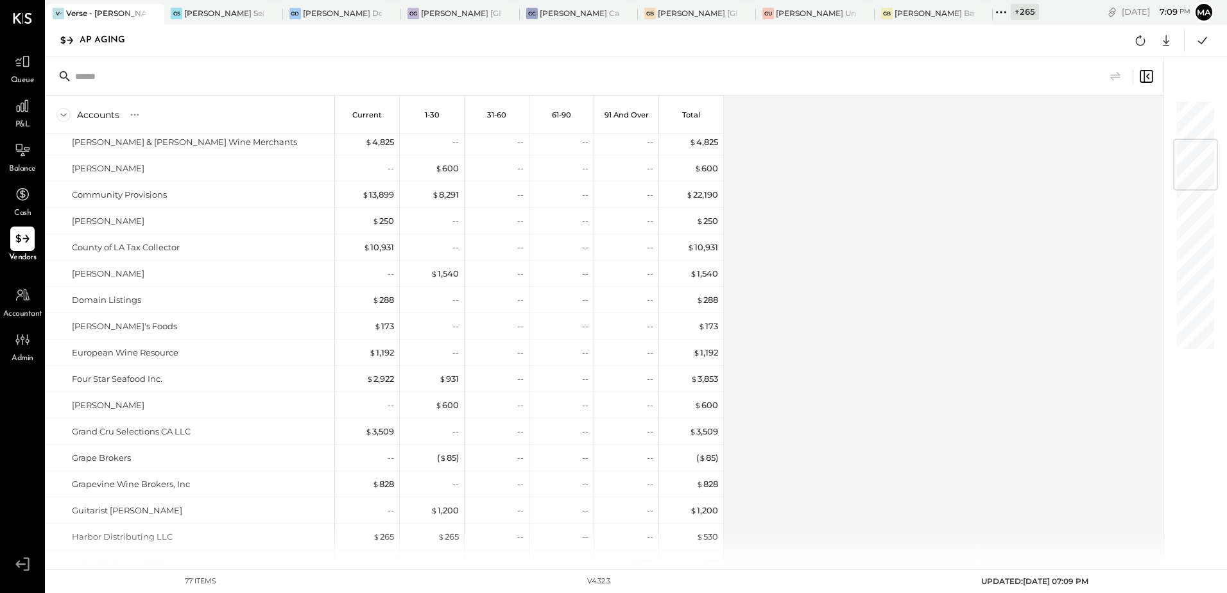
scroll to position [1630, 0]
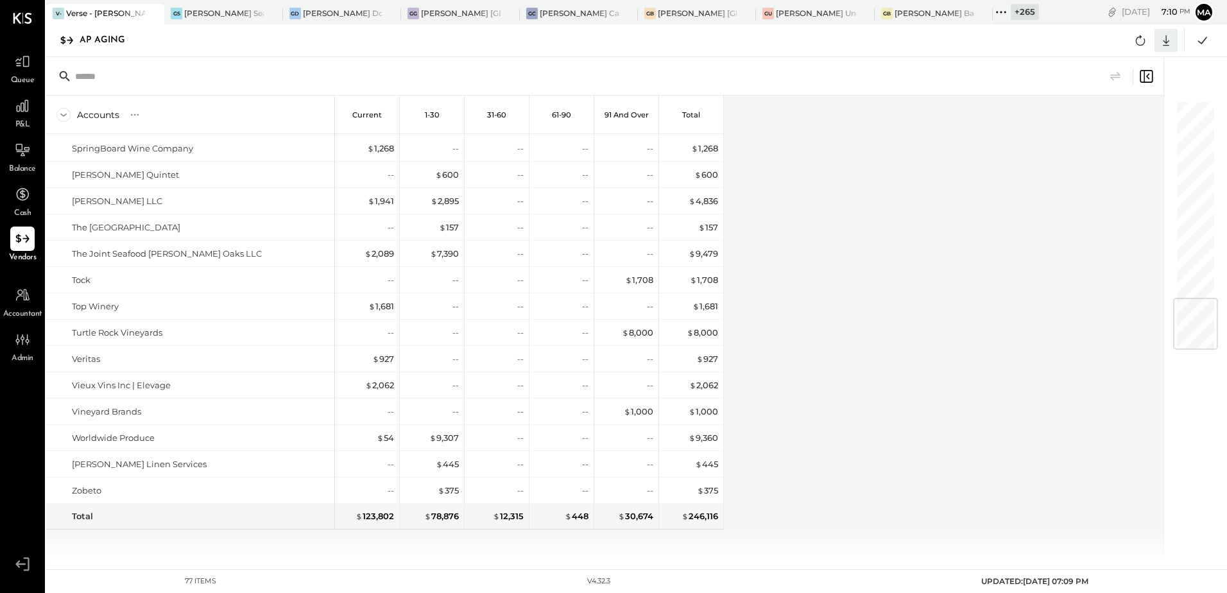
click at [1162, 42] on icon at bounding box center [1166, 40] width 17 height 17
click at [1115, 71] on link "CSV" at bounding box center [1126, 61] width 103 height 27
click at [967, 253] on div "Accounts S % GL Current 1-30 31-60 61-90 91 and Over Total 626 Hospitality Grou…" at bounding box center [605, 329] width 1119 height 466
click at [1165, 47] on icon at bounding box center [1166, 40] width 17 height 17
drag, startPoint x: 1101, startPoint y: 65, endPoint x: 830, endPoint y: 364, distance: 403.0
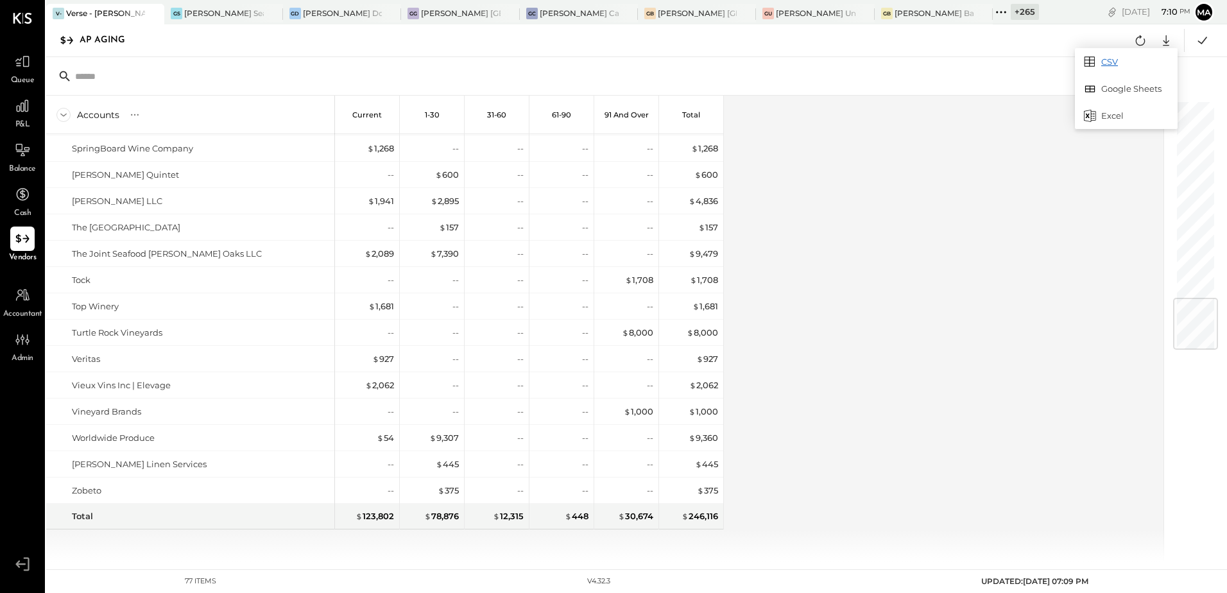
click at [1101, 65] on link "CSV" at bounding box center [1126, 61] width 103 height 27
click at [923, 221] on div "Accounts S % GL Current 1-30 31-60 61-90 91 and Over Total 626 Hospitality Grou…" at bounding box center [605, 329] width 1119 height 466
click at [853, 221] on div "Accounts S % GL Current 1-30 31-60 61-90 91 and Over Total 626 Hospitality Grou…" at bounding box center [605, 329] width 1119 height 466
